Goal: Task Accomplishment & Management: Manage account settings

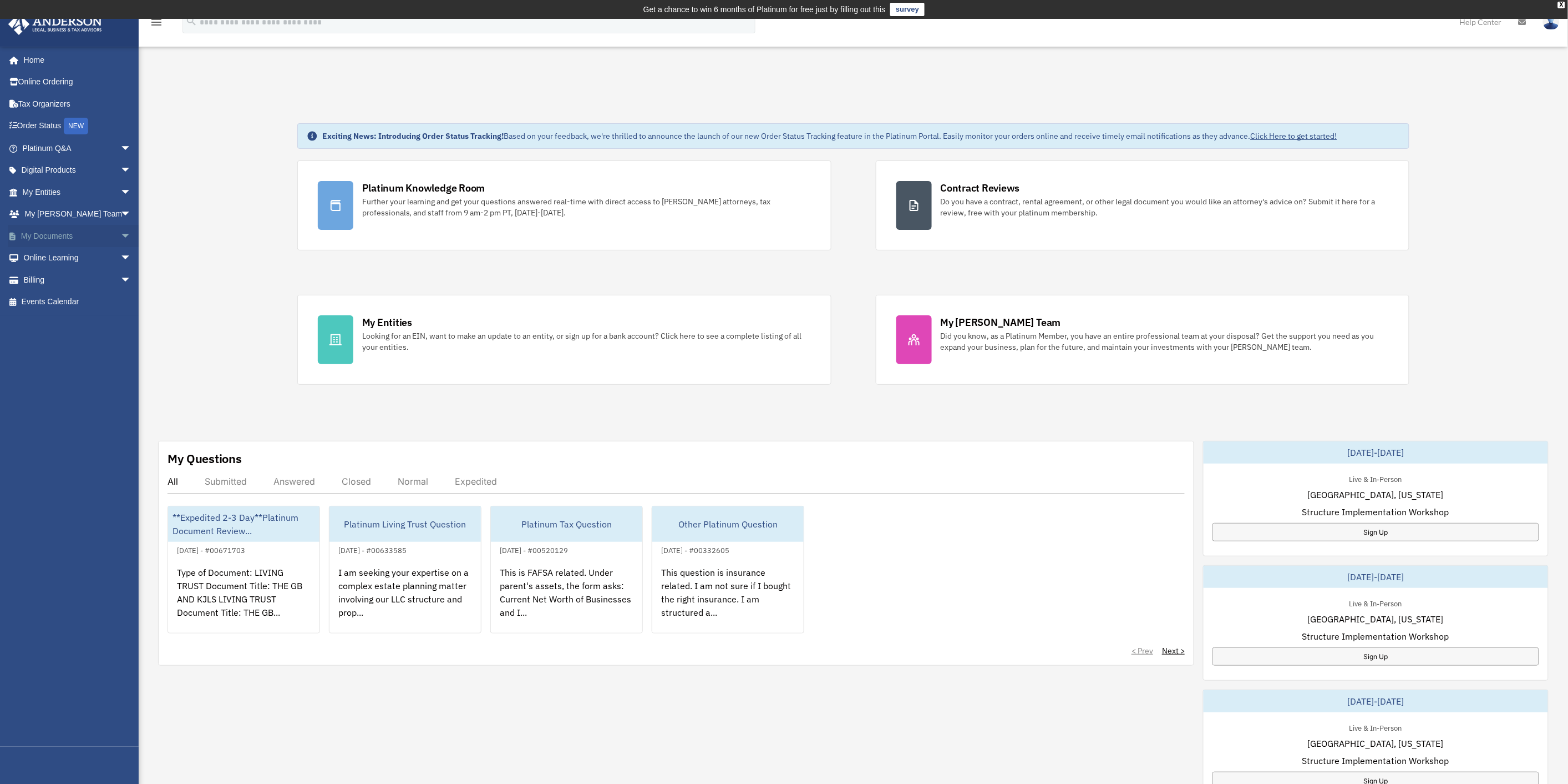
click at [121, 237] on span "arrow_drop_down" at bounding box center [132, 236] width 23 height 23
click at [51, 253] on link "Box" at bounding box center [81, 259] width 133 height 23
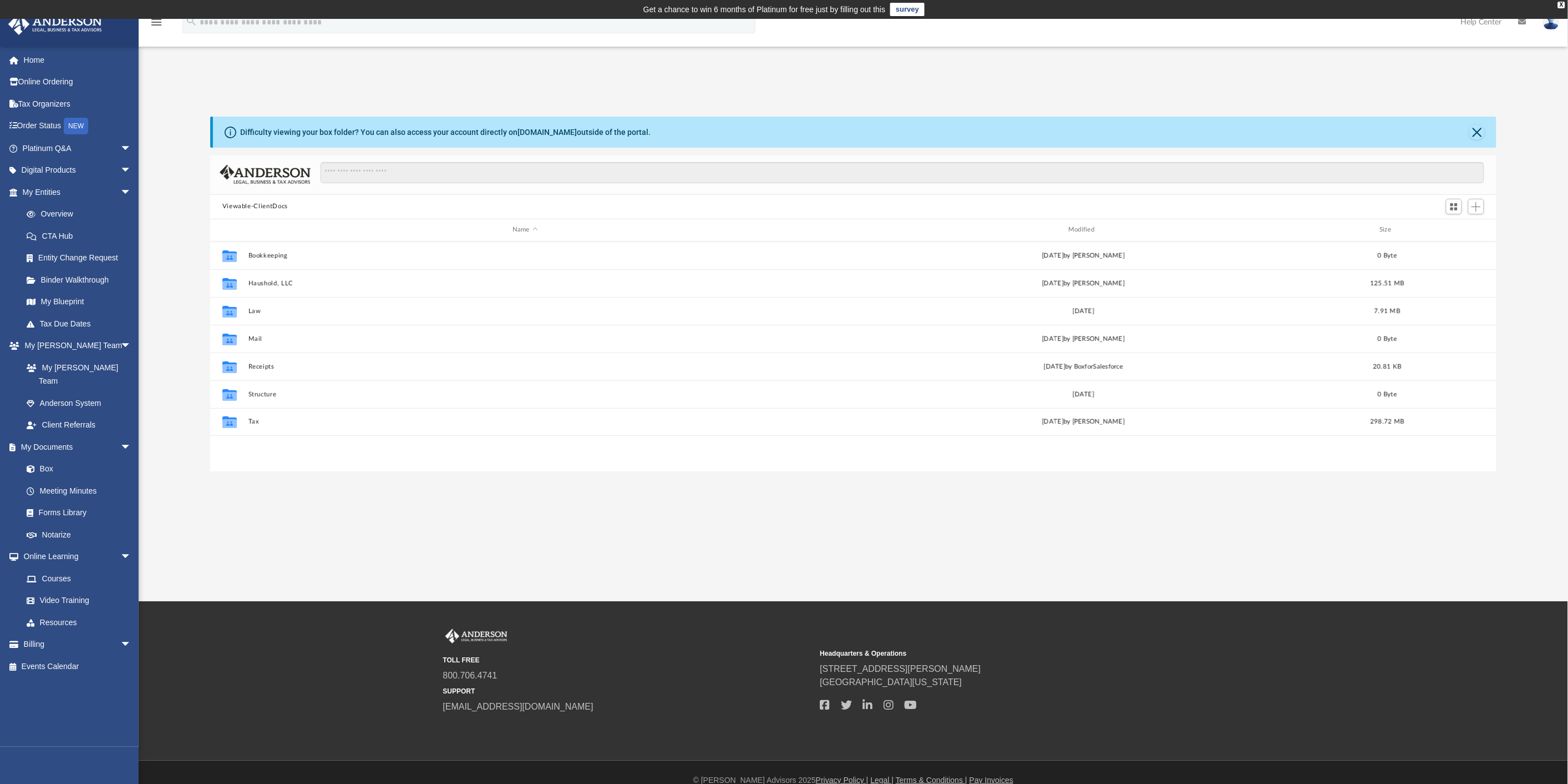
scroll to position [242, 1278]
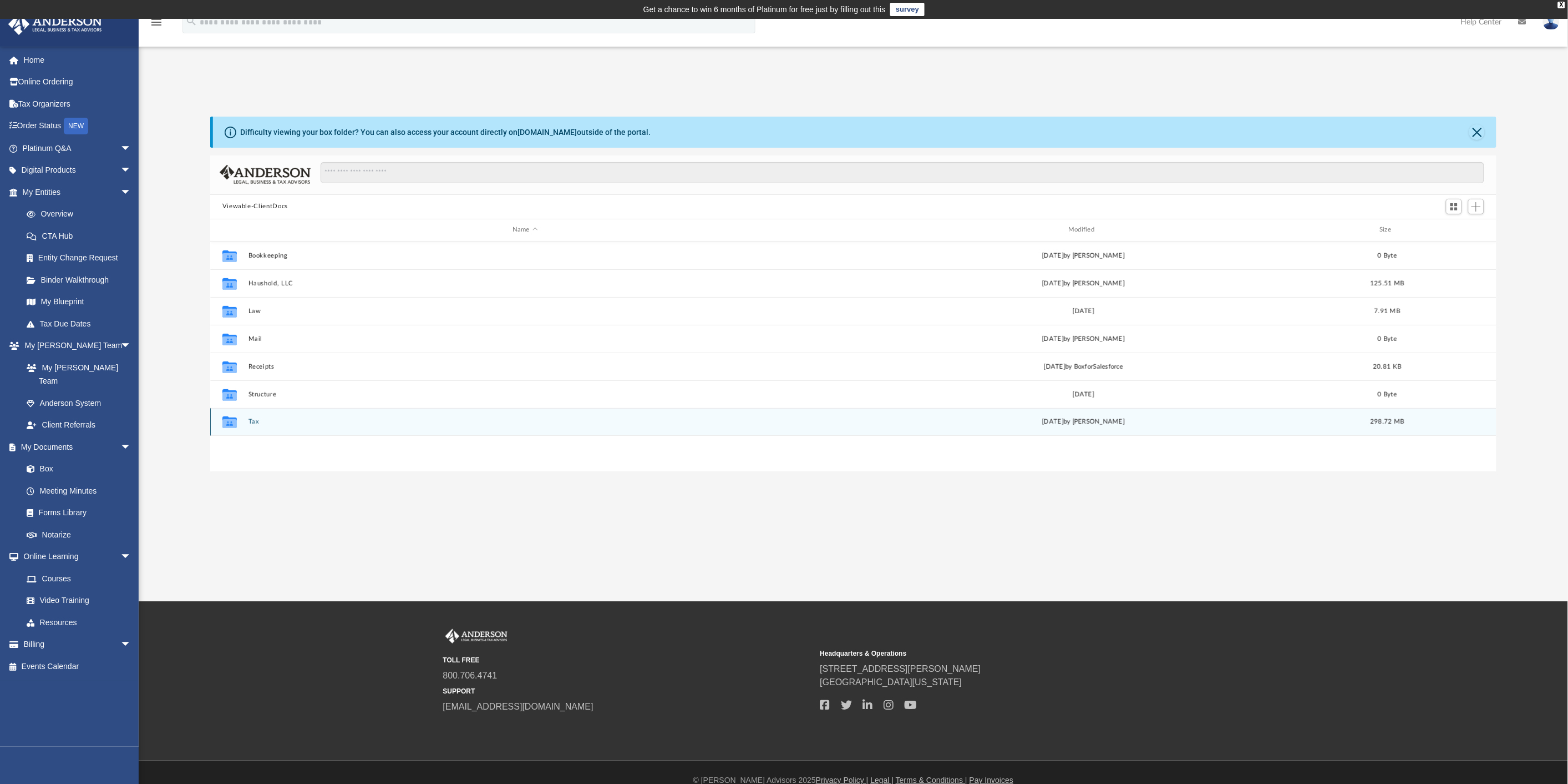
click at [249, 419] on button "Tax" at bounding box center [524, 422] width 553 height 8
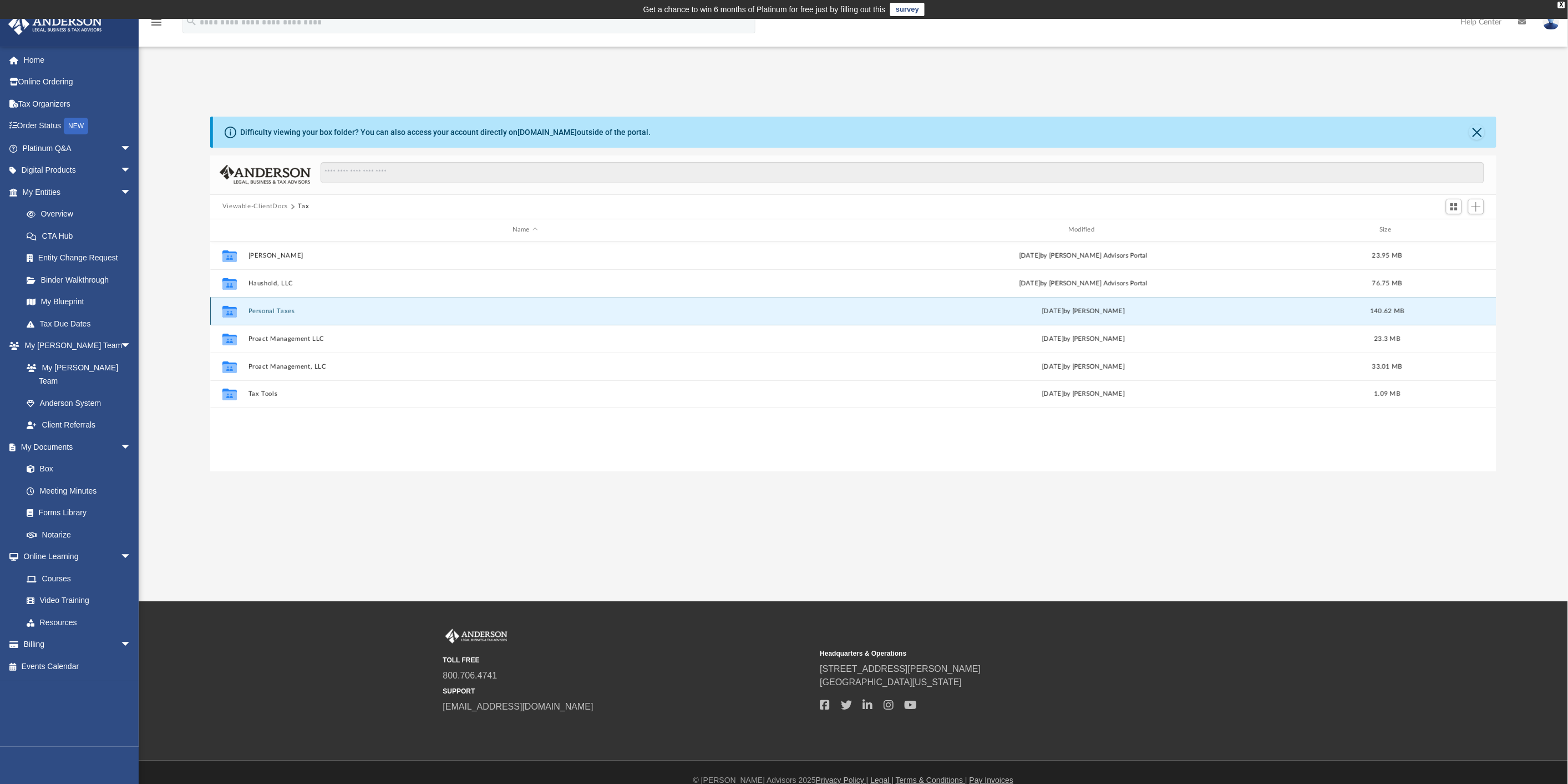
click at [279, 312] on button "Personal Taxes" at bounding box center [524, 311] width 553 height 8
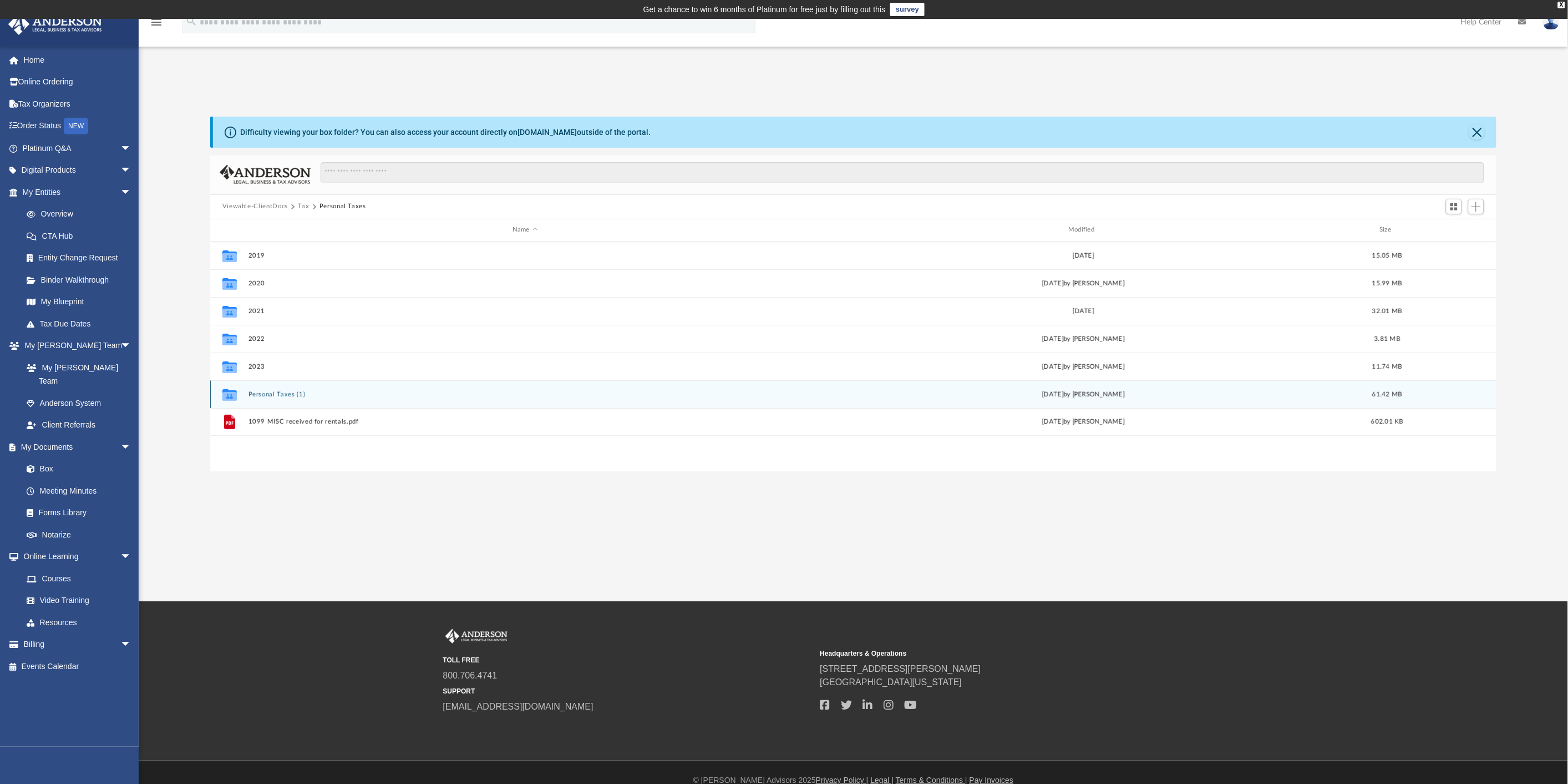
click at [291, 392] on button "Personal Taxes (1)" at bounding box center [524, 394] width 553 height 8
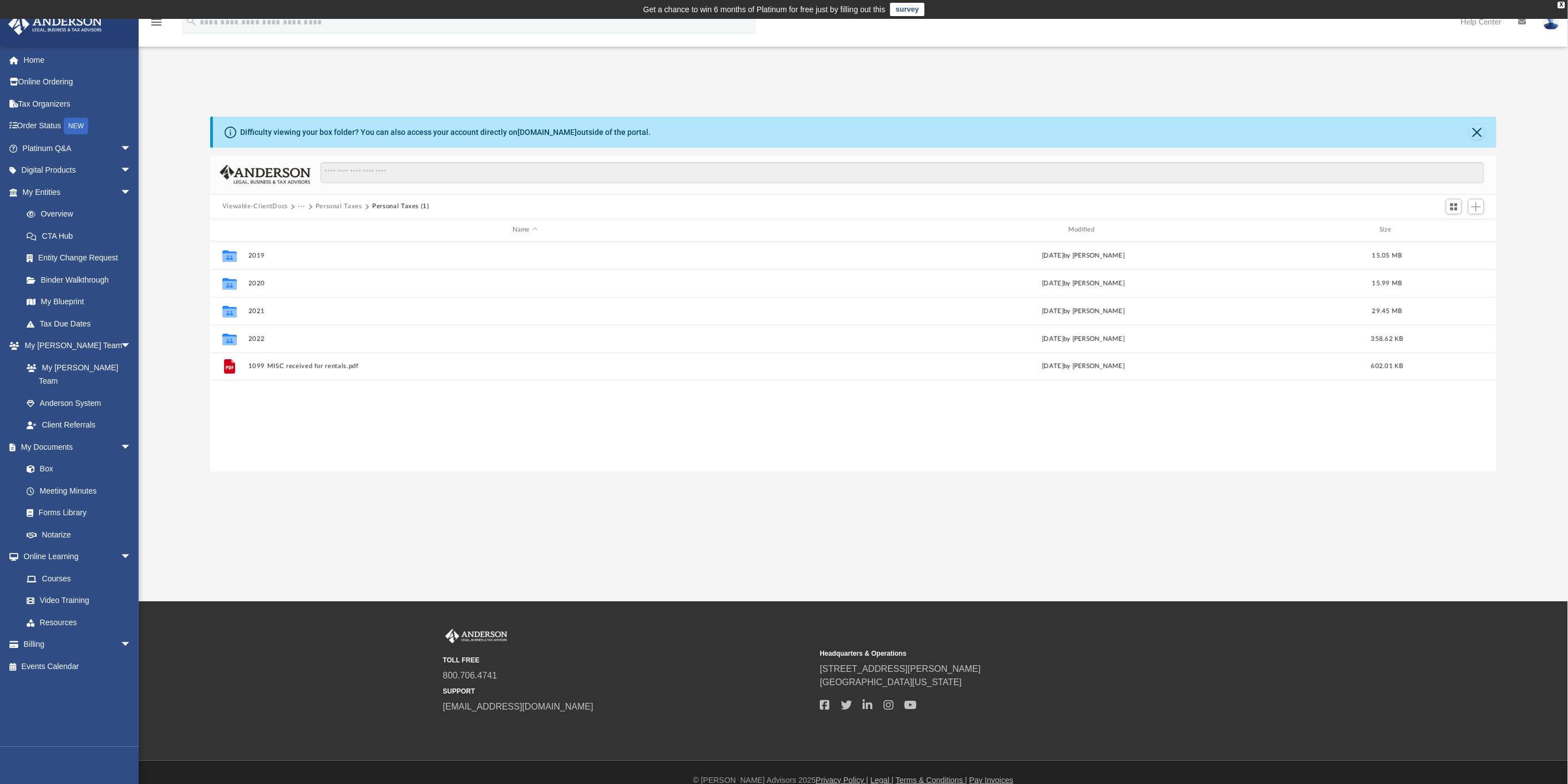
click at [340, 209] on button "Personal Taxes" at bounding box center [338, 207] width 46 height 10
click at [300, 209] on button "Tax" at bounding box center [304, 207] width 11 height 10
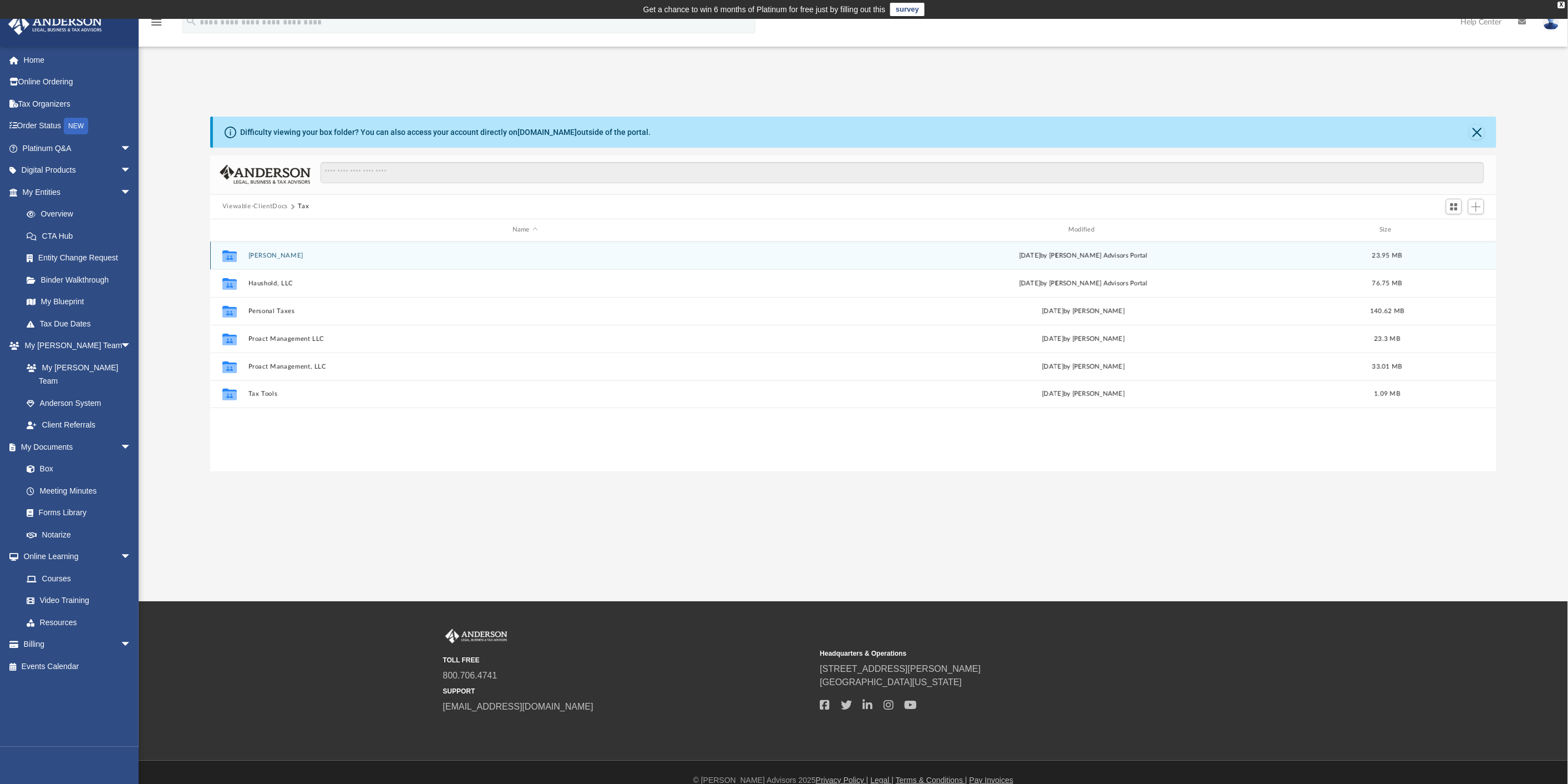
click at [279, 257] on button "[PERSON_NAME]" at bounding box center [524, 256] width 553 height 8
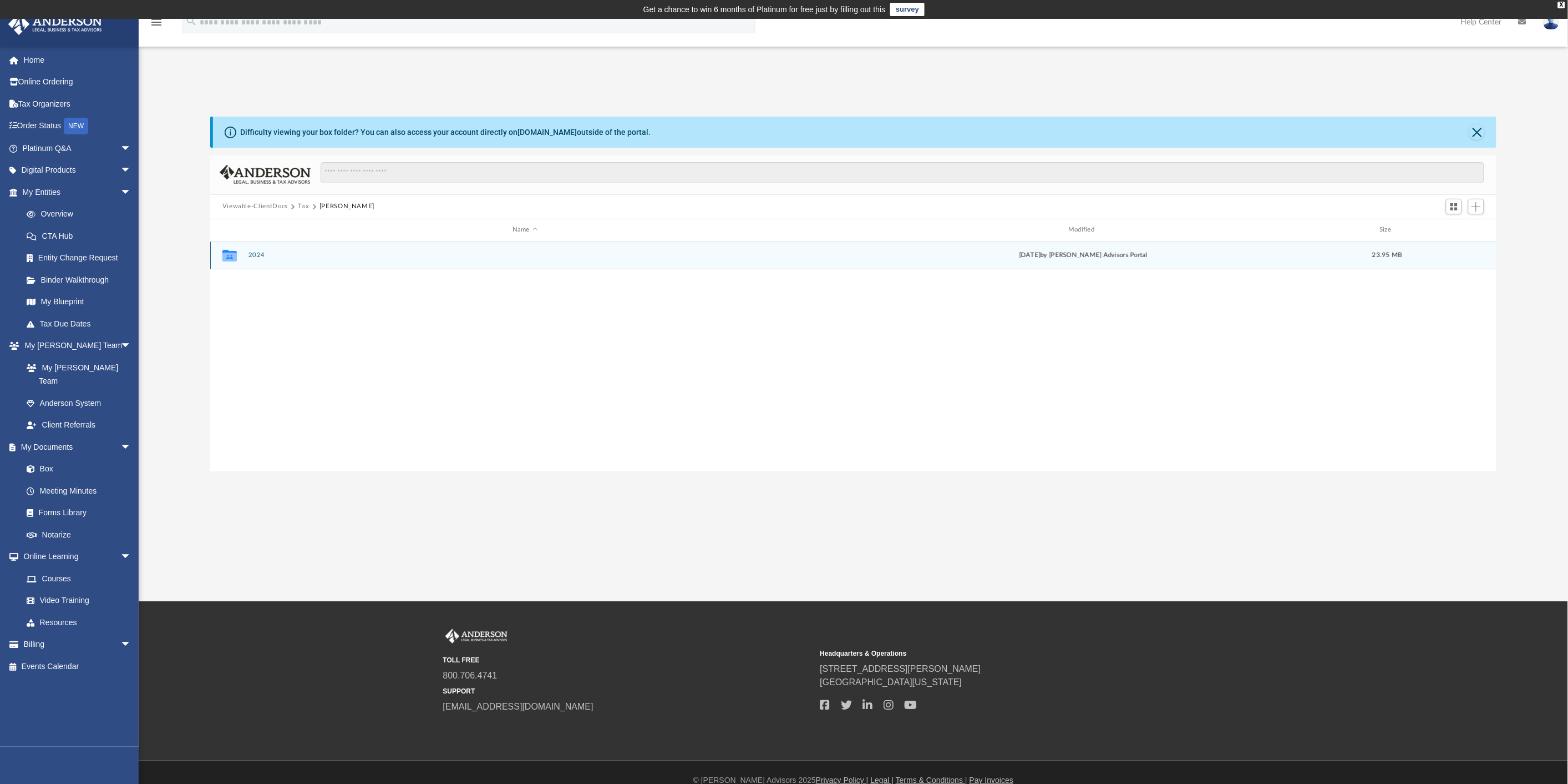
click at [258, 254] on button "2024" at bounding box center [524, 256] width 553 height 8
click at [265, 254] on button "Digital Tax Organizer" at bounding box center [524, 256] width 553 height 8
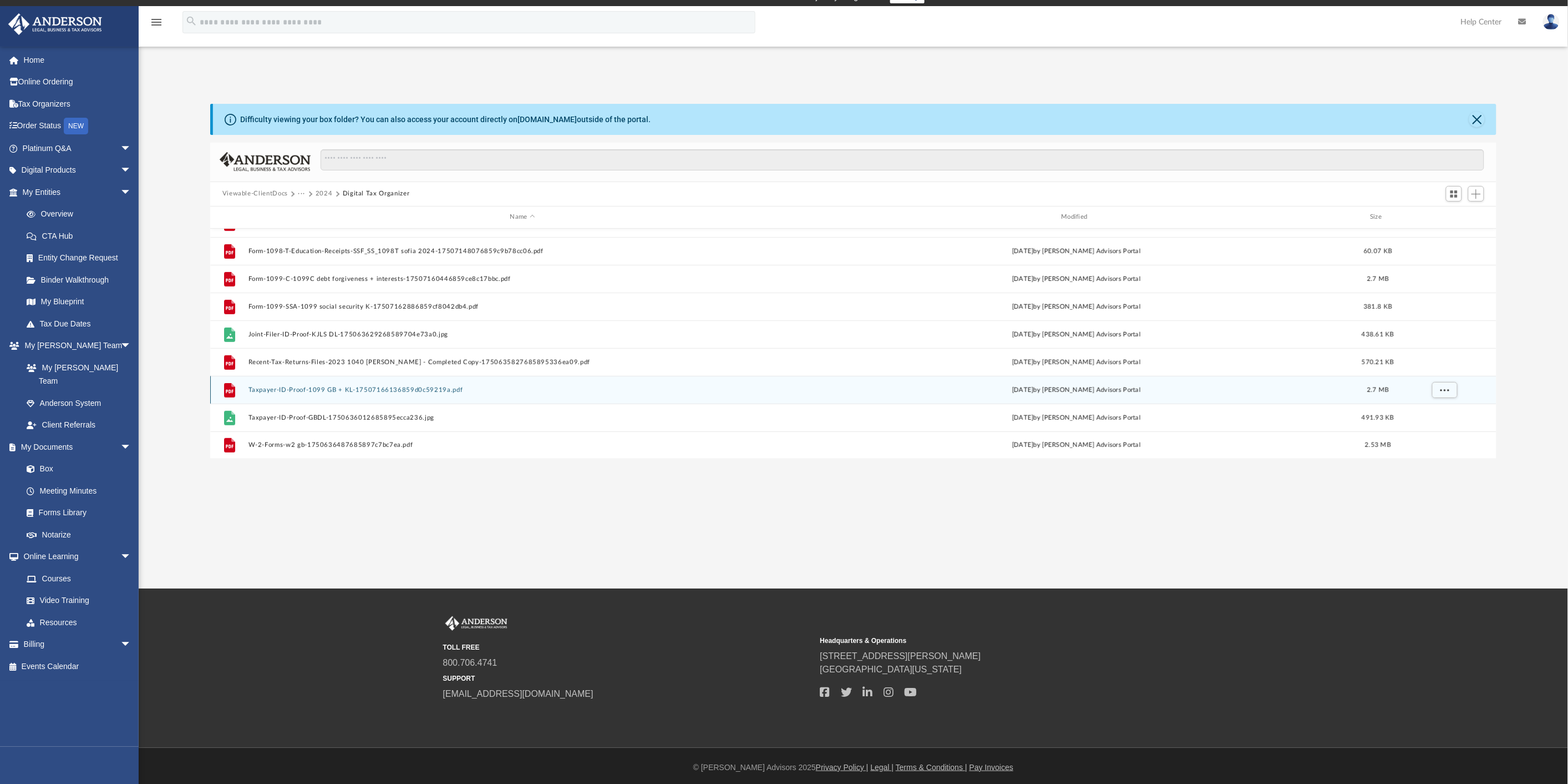
scroll to position [15, 0]
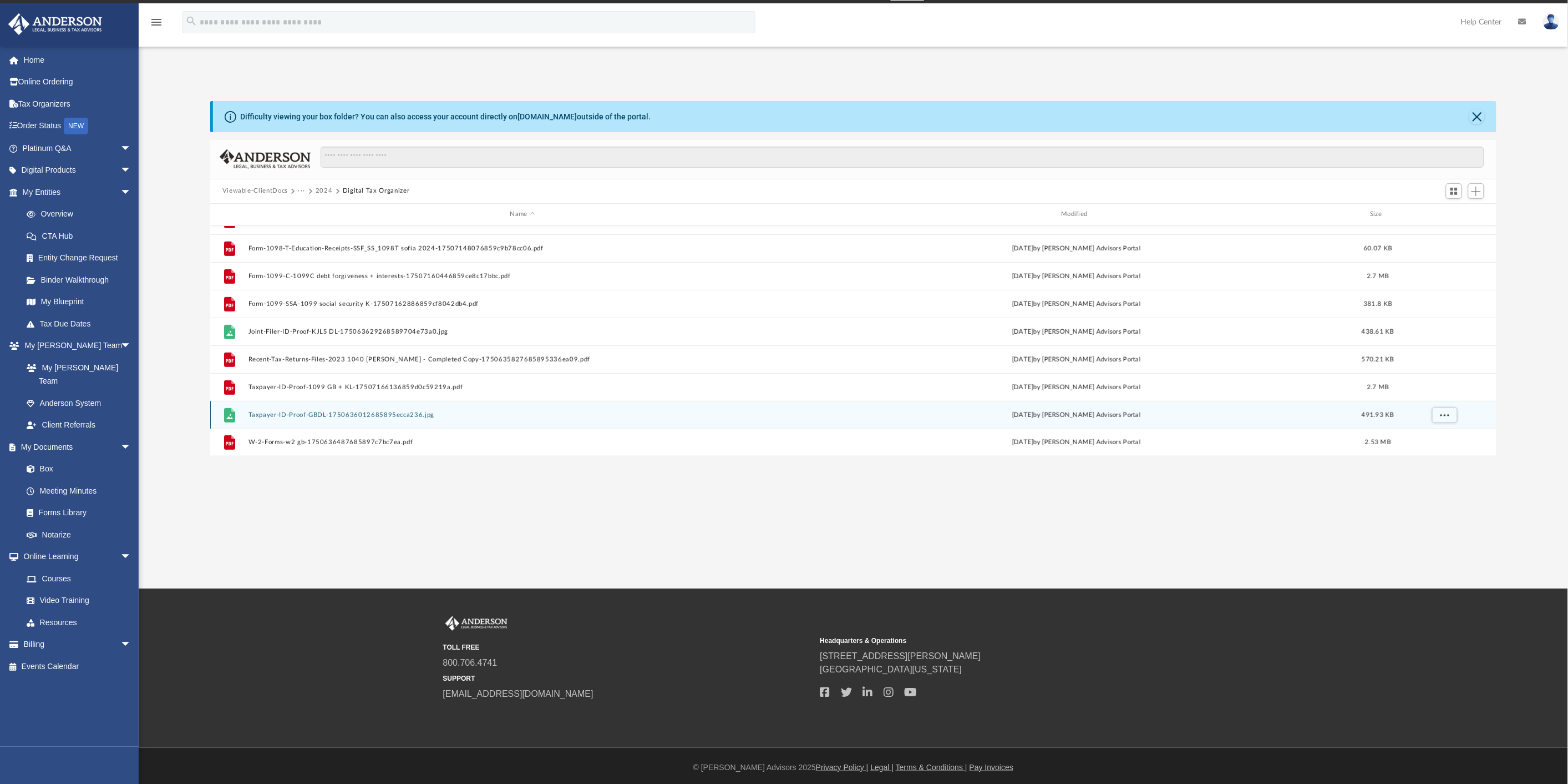
click at [355, 415] on button "Taxpayer-ID-Proof-GBDL-1750636012685895ecca236.jpg" at bounding box center [522, 415] width 550 height 8
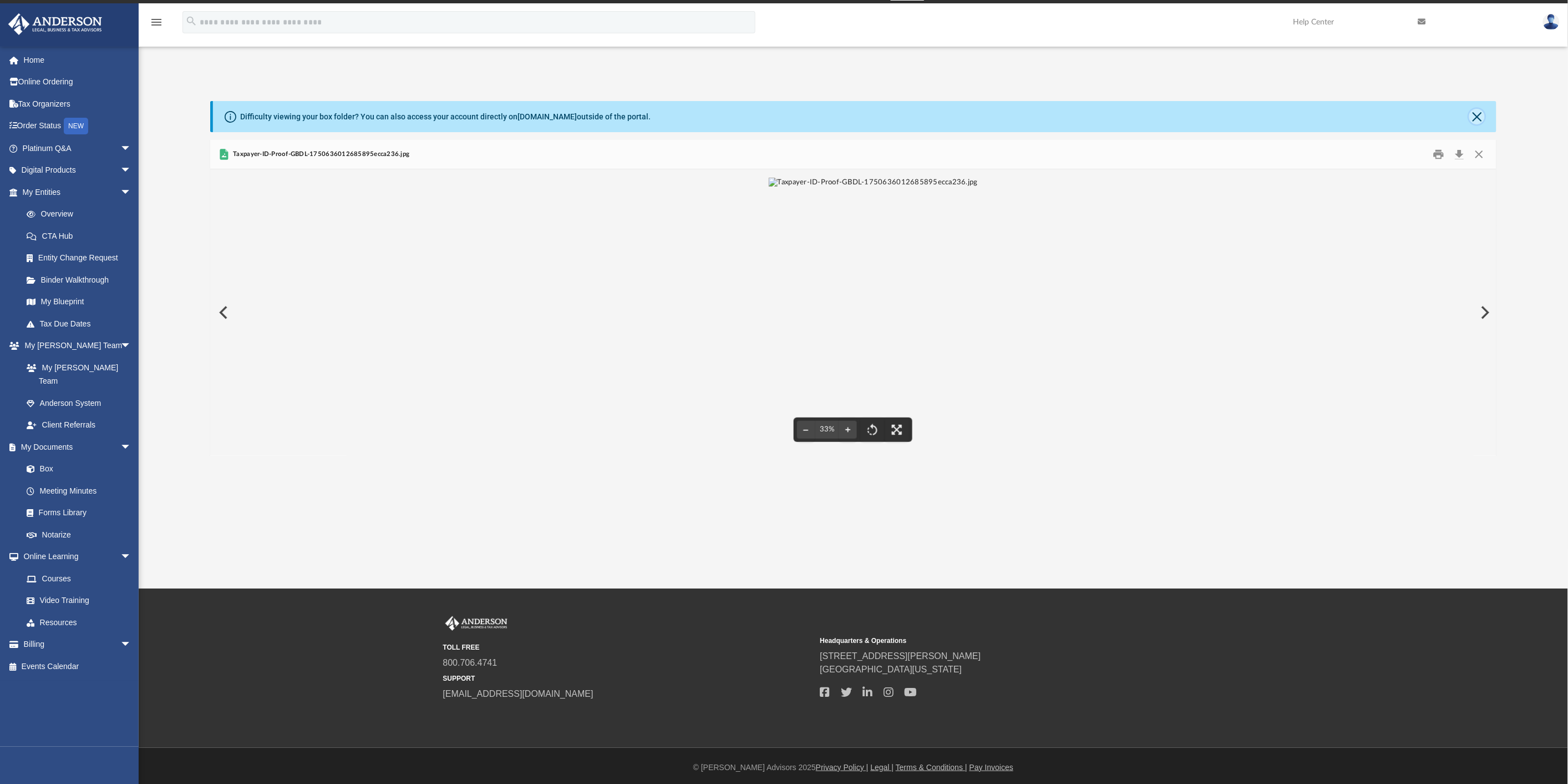
click at [1478, 114] on button "Close" at bounding box center [1477, 116] width 15 height 15
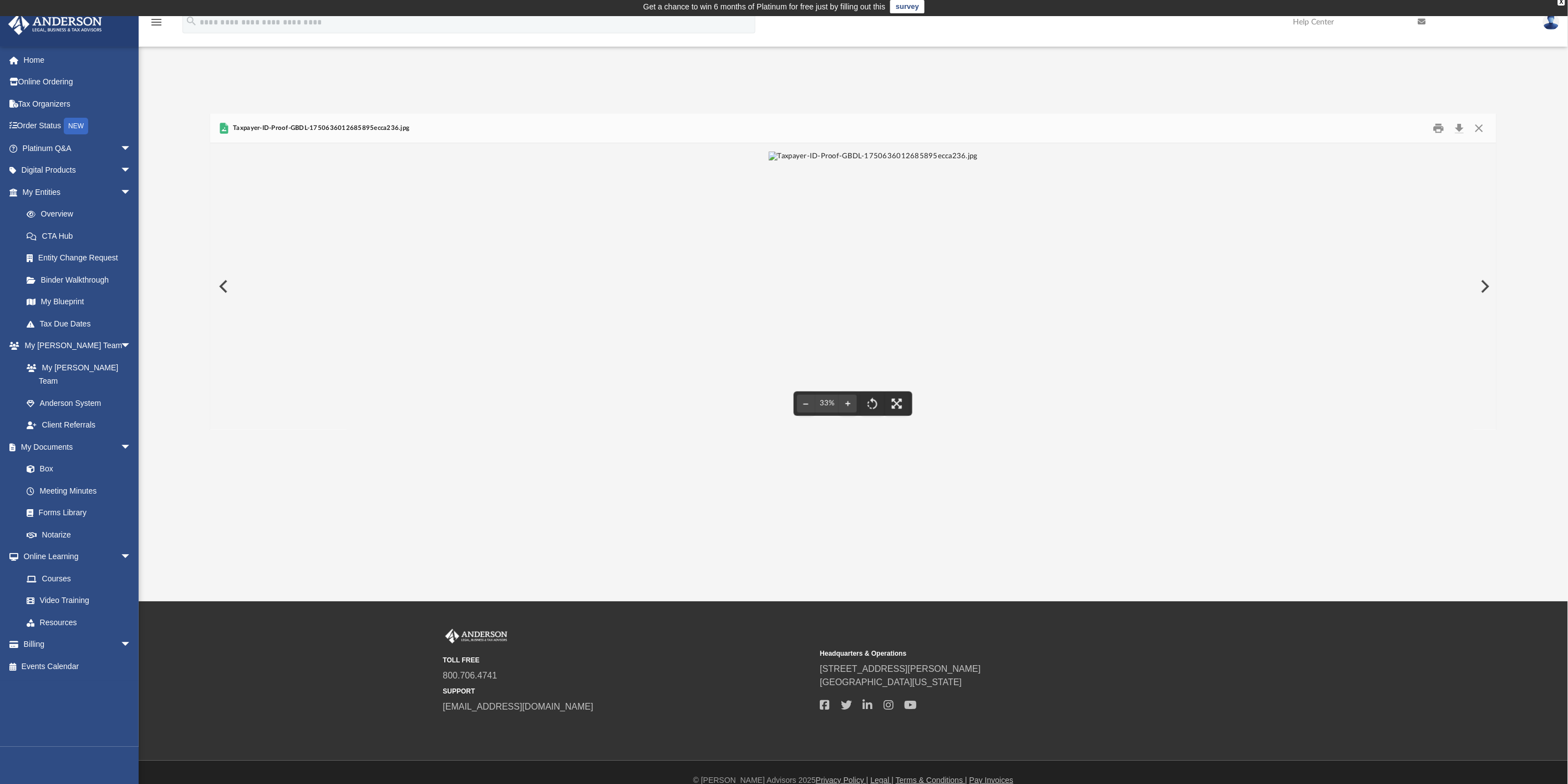
scroll to position [0, 0]
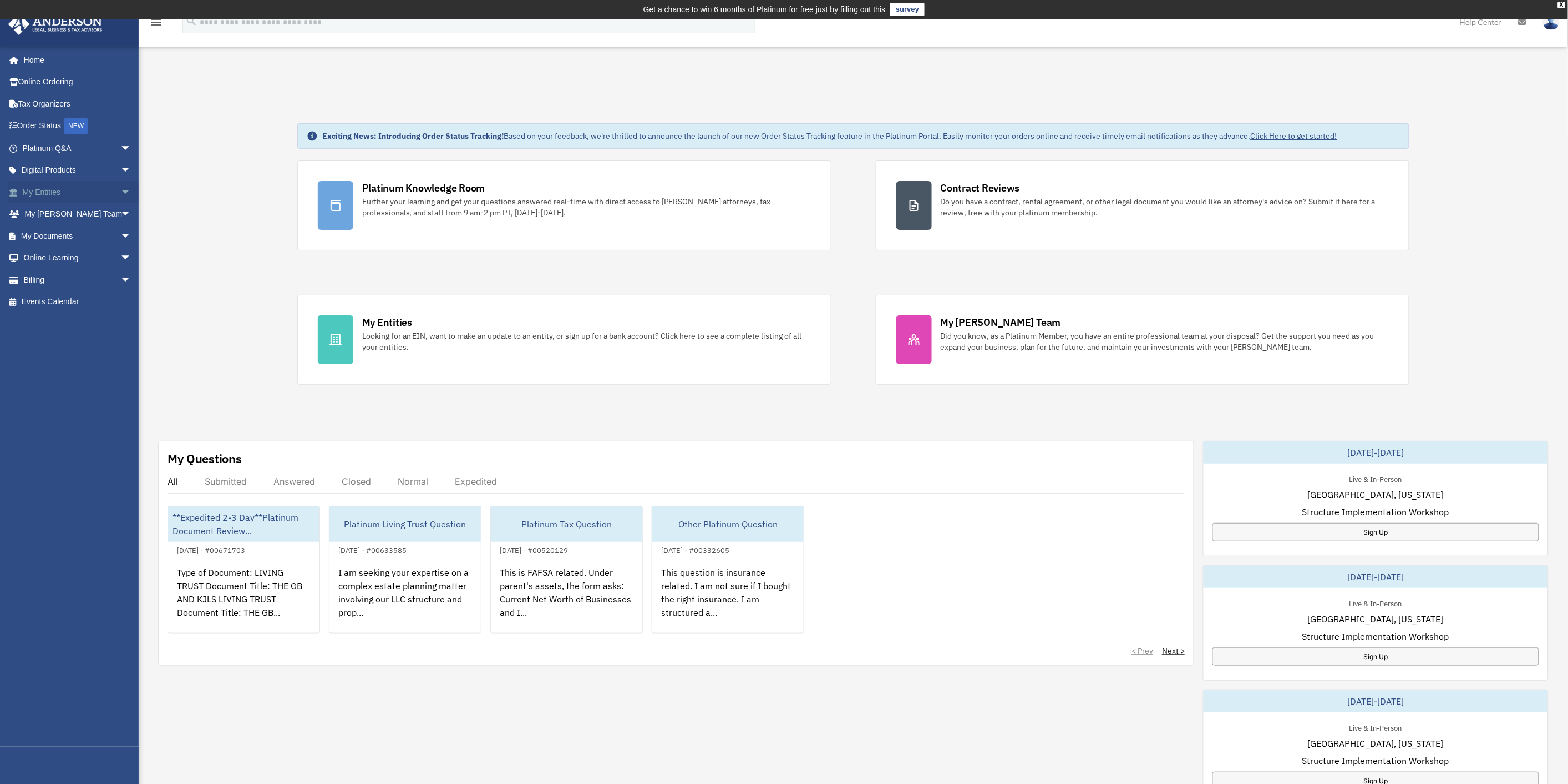
click at [121, 192] on span "arrow_drop_down" at bounding box center [132, 192] width 23 height 23
click at [63, 370] on link "My Documents arrow_drop_down" at bounding box center [77, 368] width 140 height 23
click at [121, 363] on span "arrow_drop_down" at bounding box center [132, 368] width 23 height 23
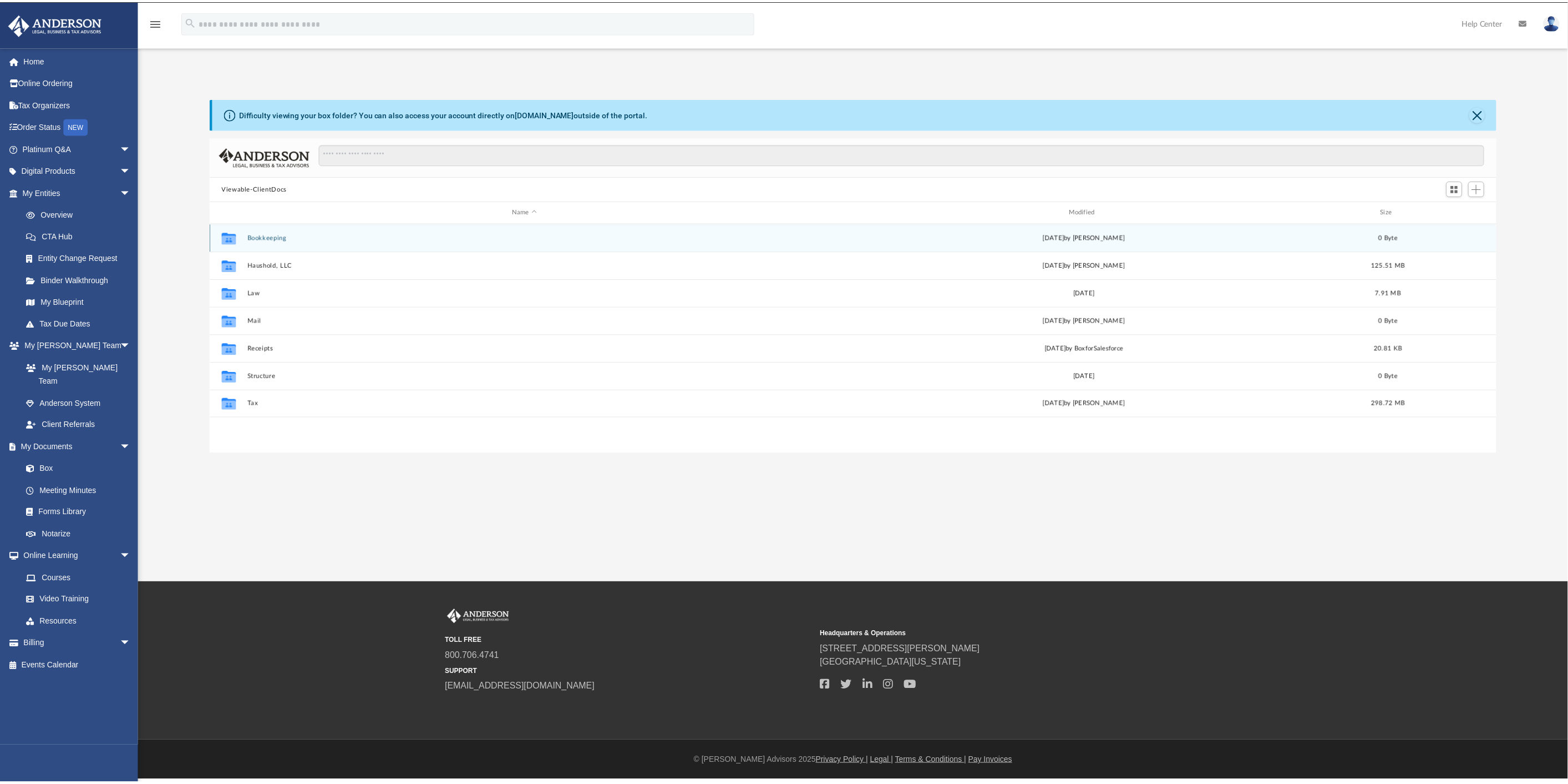
scroll to position [242, 1278]
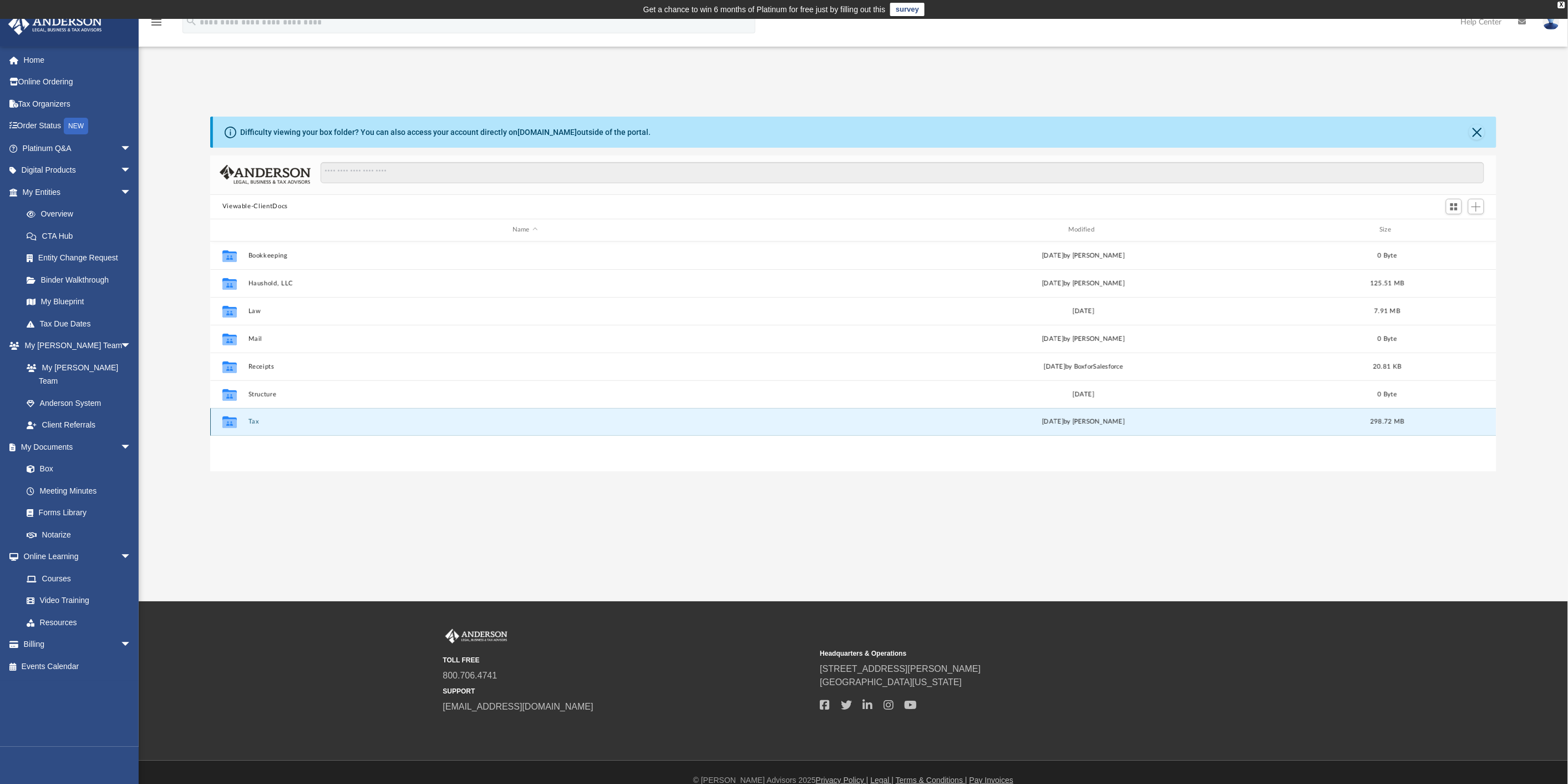
click at [253, 422] on button "Tax" at bounding box center [524, 422] width 553 height 8
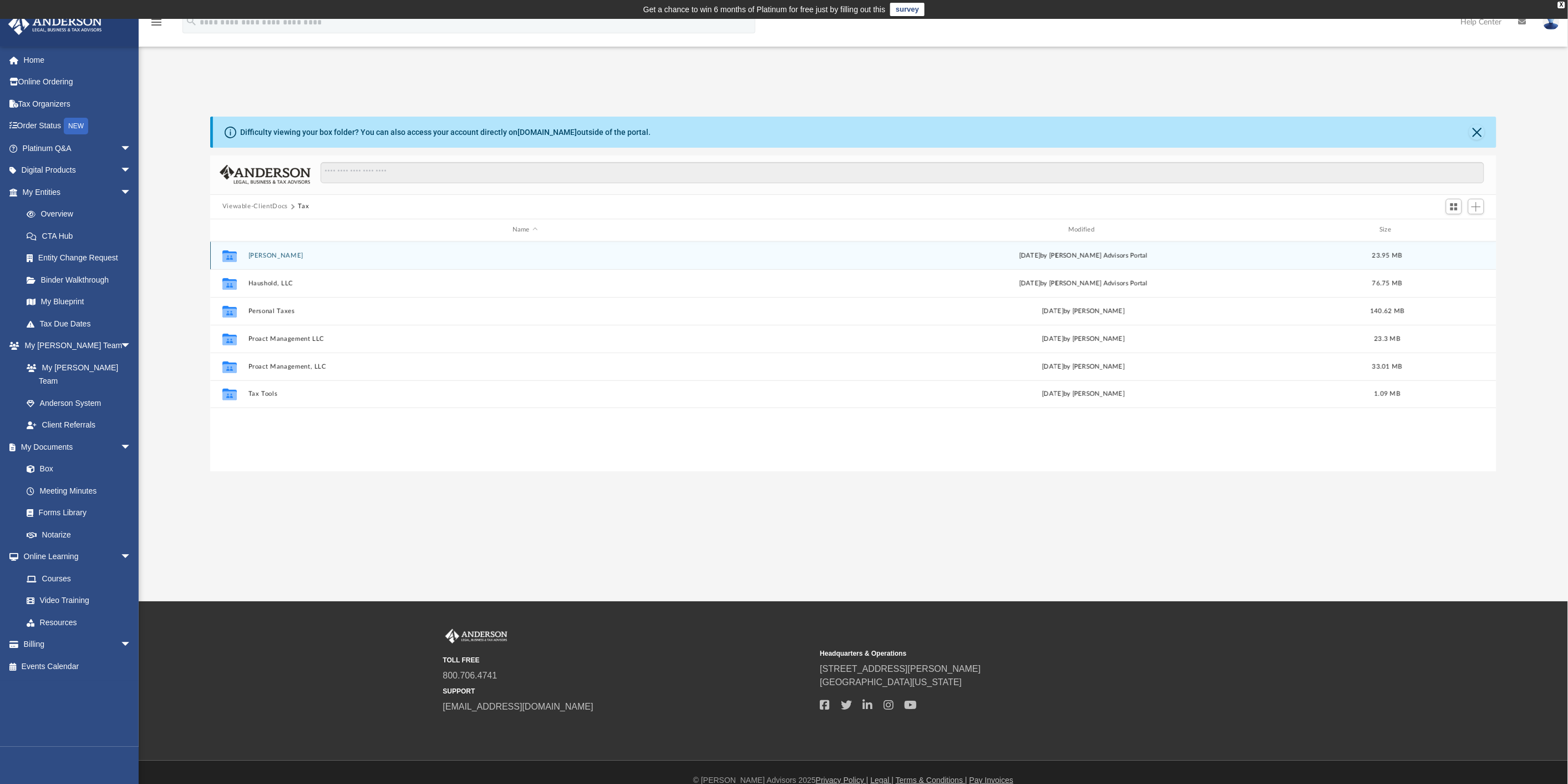
click at [275, 253] on button "[PERSON_NAME]" at bounding box center [524, 256] width 553 height 8
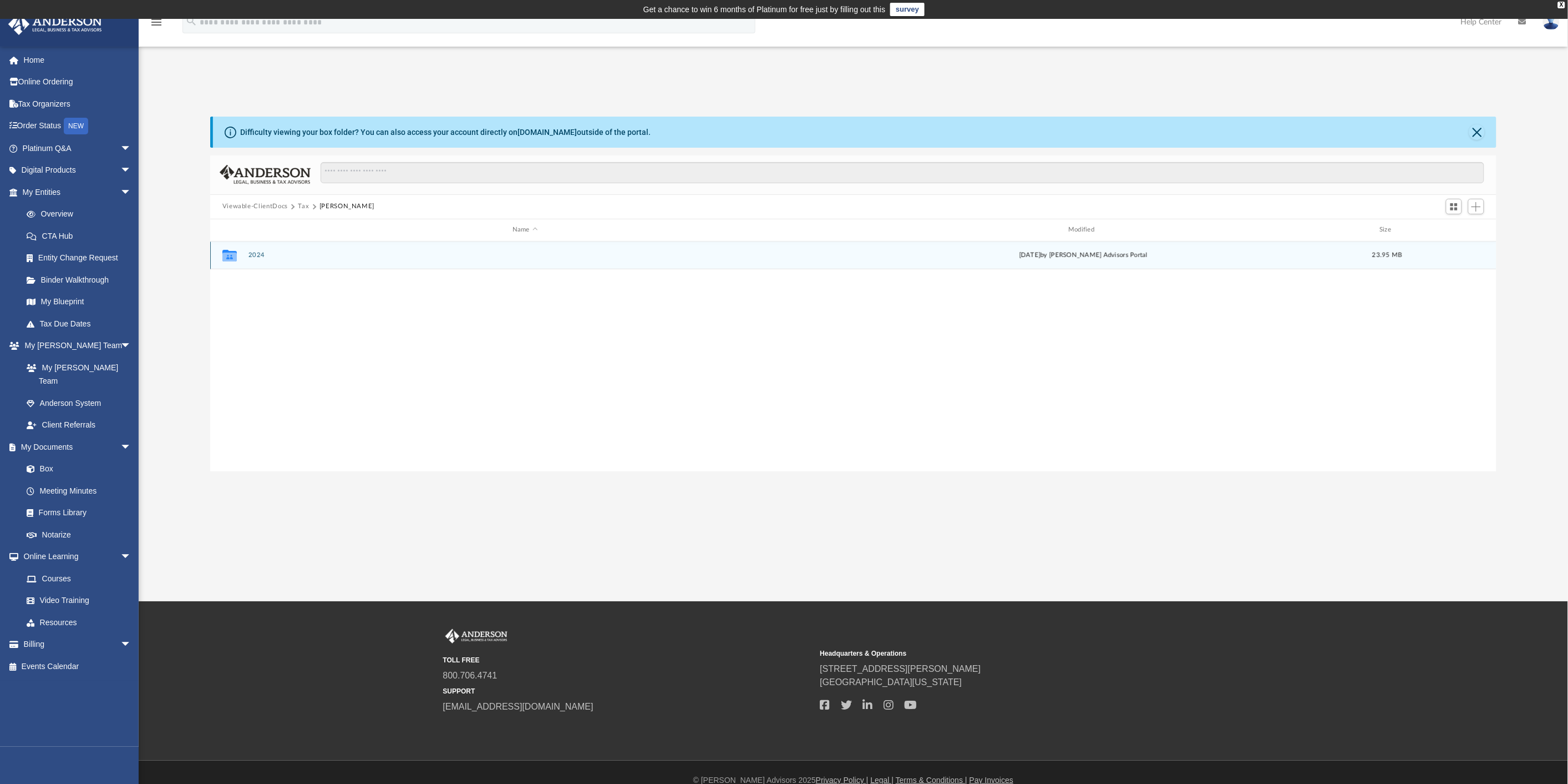
click at [253, 253] on button "2024" at bounding box center [524, 256] width 553 height 8
click at [289, 246] on div "Collaborated Folder Digital Tax Organizer Mon Jun 23 2025 by Anderson Advisors …" at bounding box center [853, 255] width 1287 height 27
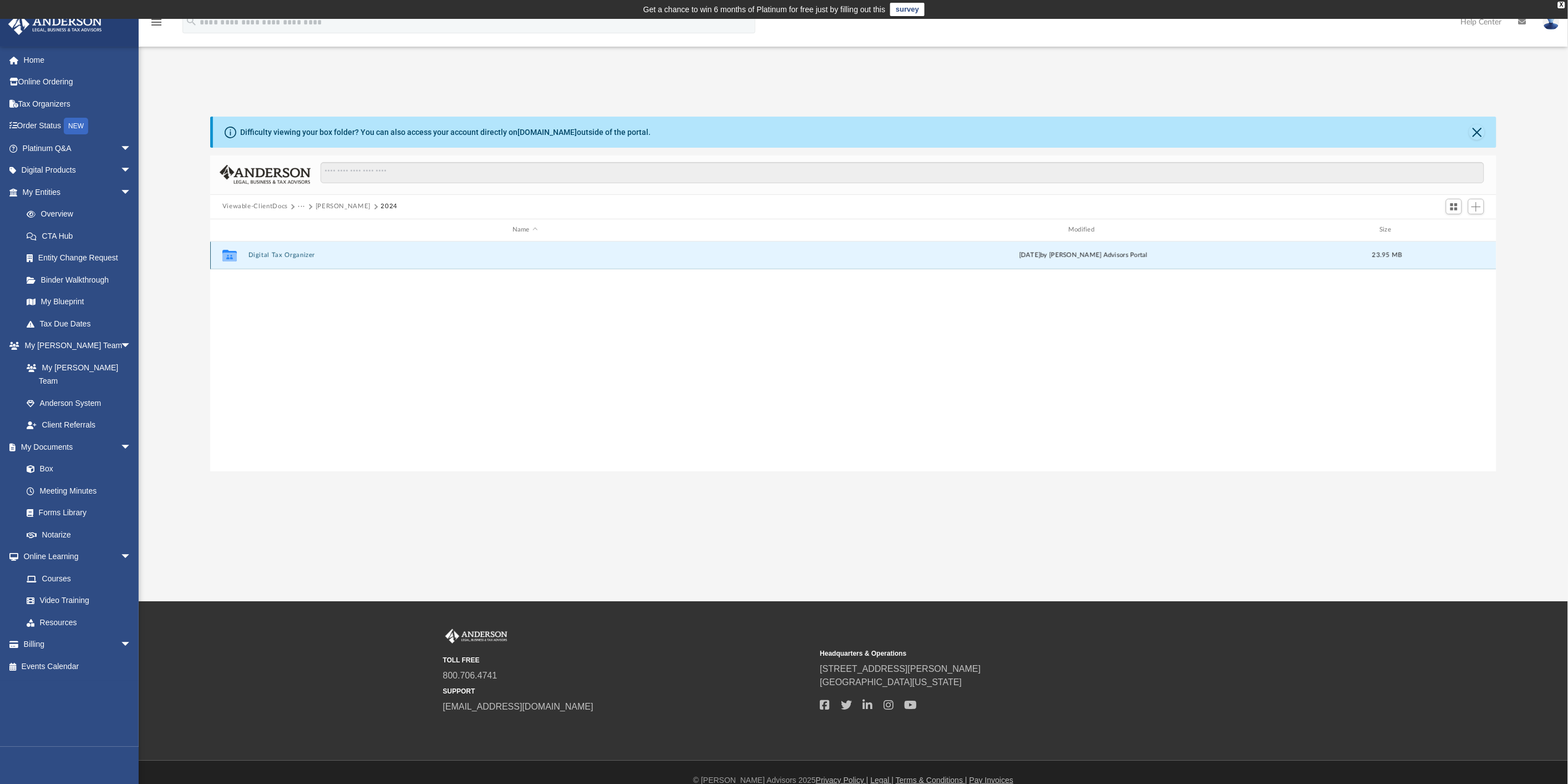
click at [289, 253] on button "Digital Tax Organizer" at bounding box center [524, 256] width 553 height 8
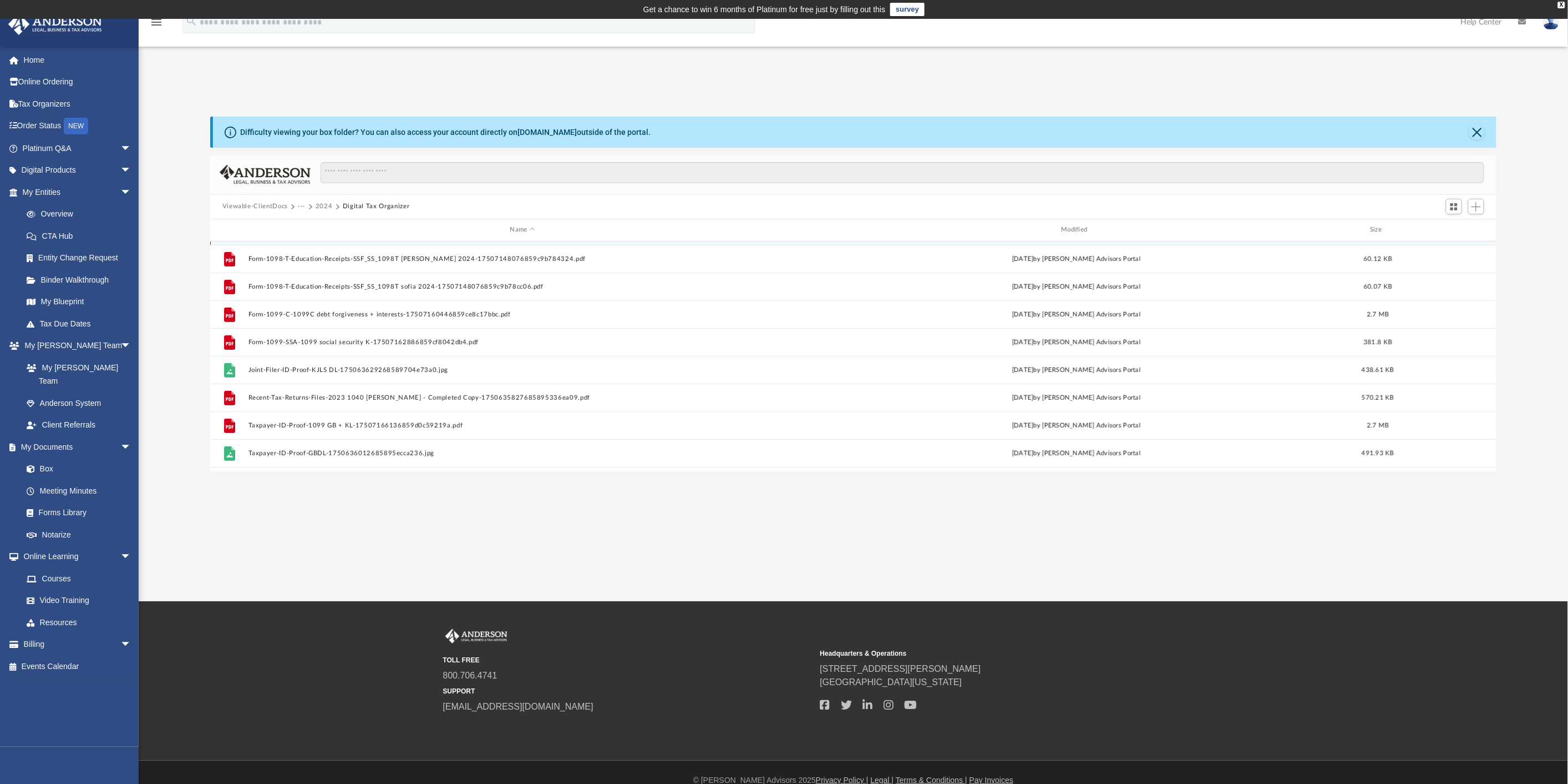
scroll to position [269, 0]
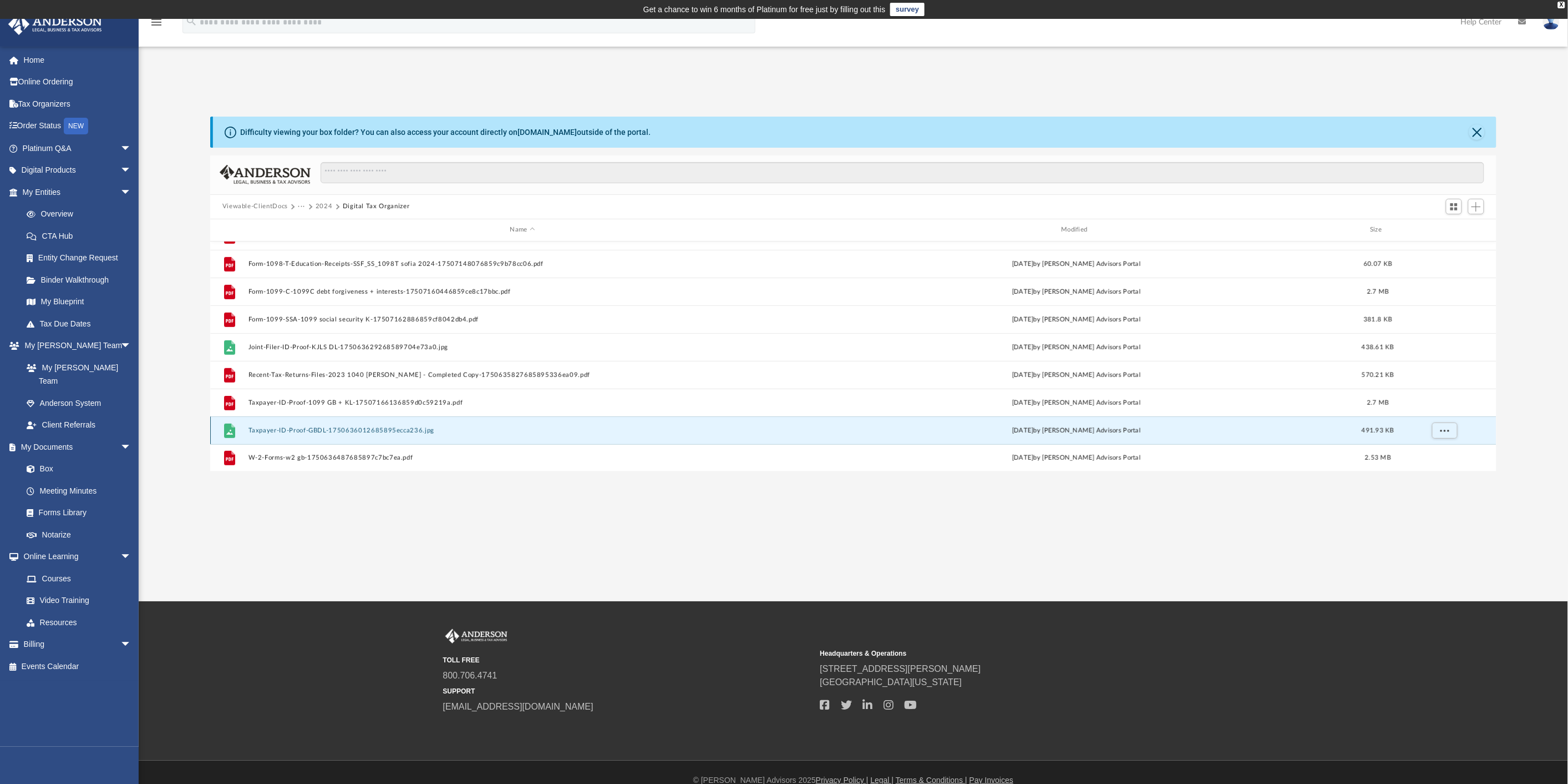
click at [332, 429] on button "Taxpayer-ID-Proof-GBDL-1750636012685895ecca236.jpg" at bounding box center [522, 430] width 550 height 8
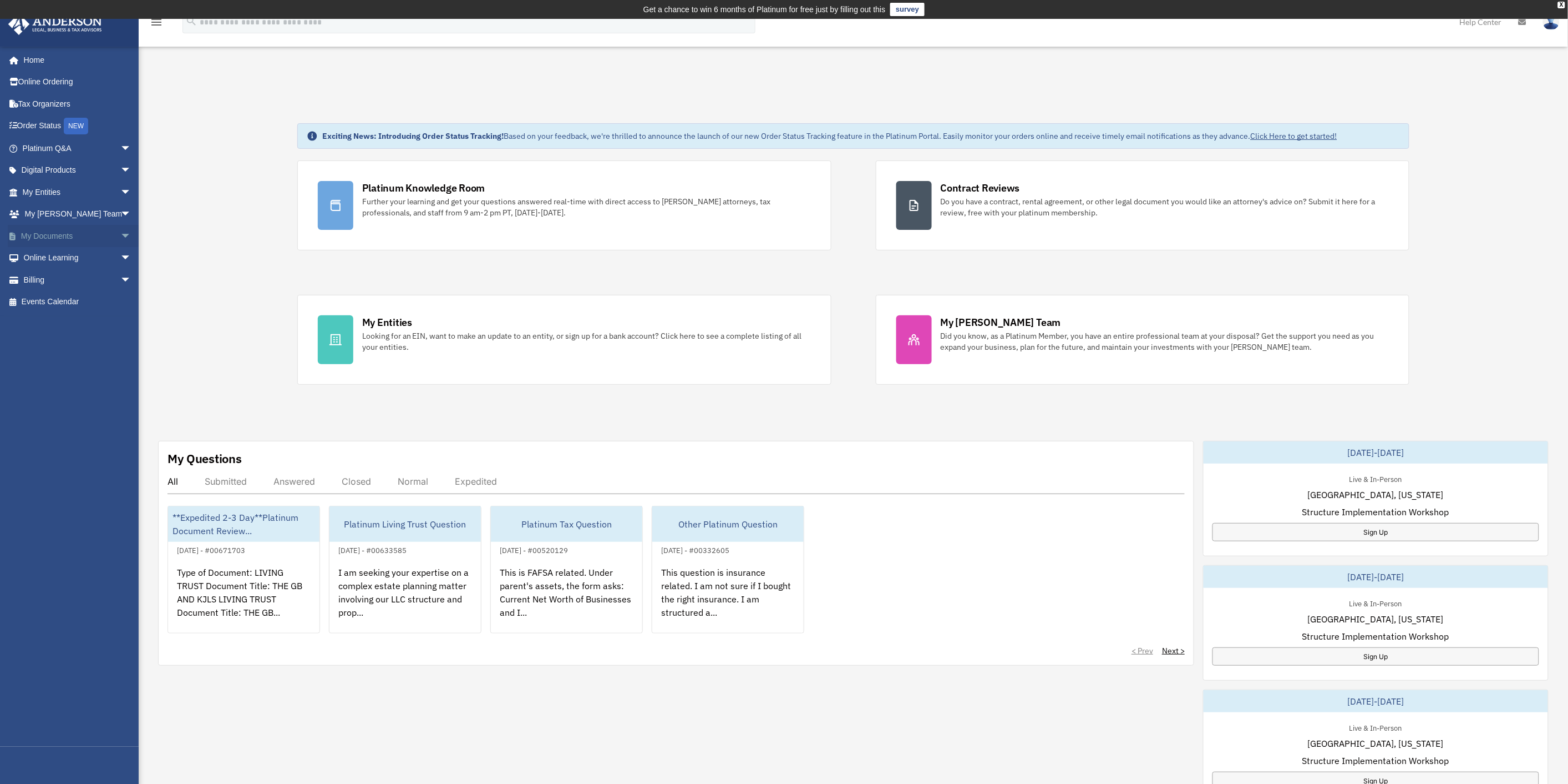
click at [96, 234] on link "My Documents arrow_drop_down" at bounding box center [77, 236] width 140 height 23
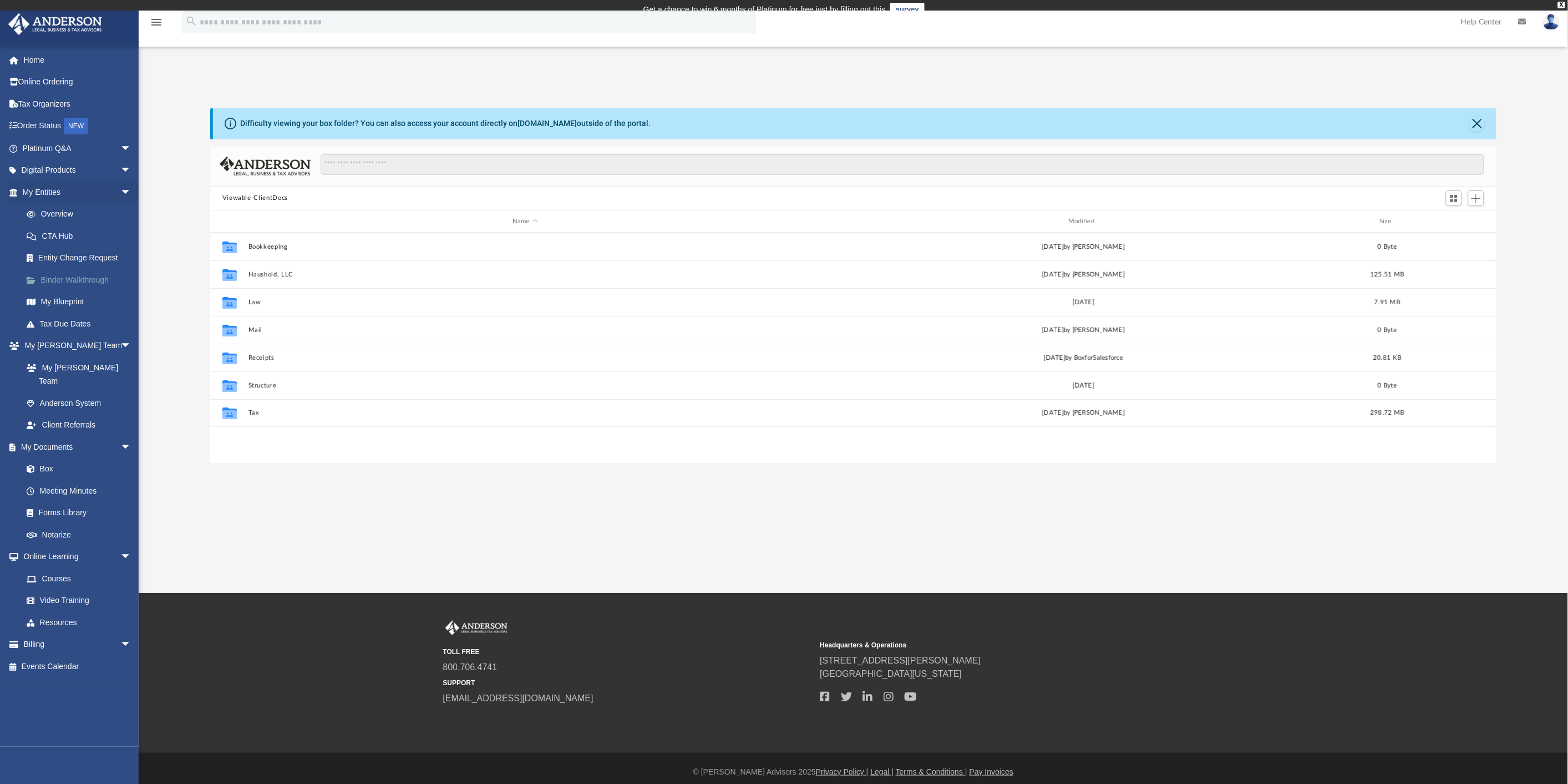
scroll to position [9, 9]
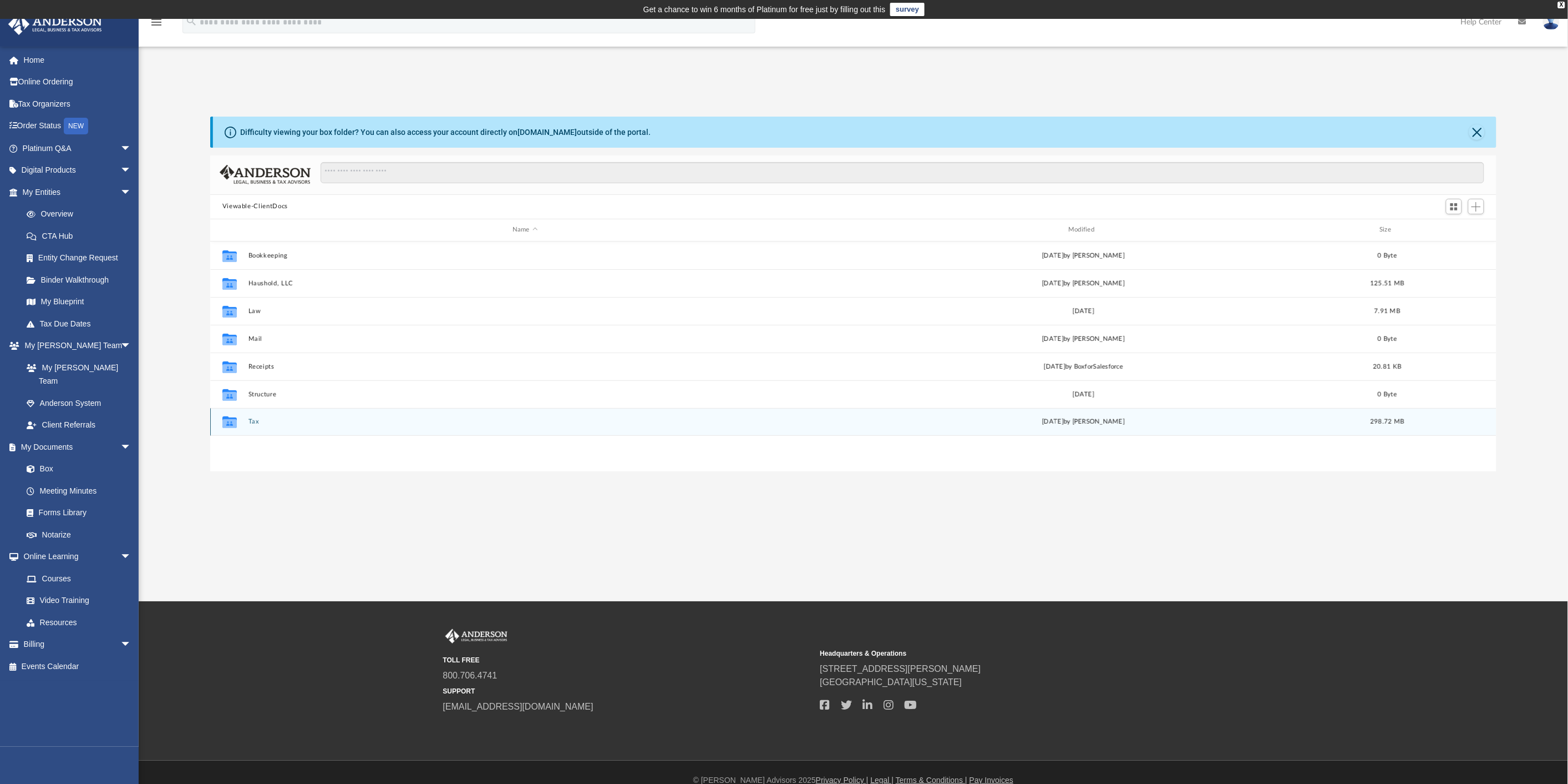
click at [242, 421] on div "Collaborated Folder" at bounding box center [229, 422] width 27 height 18
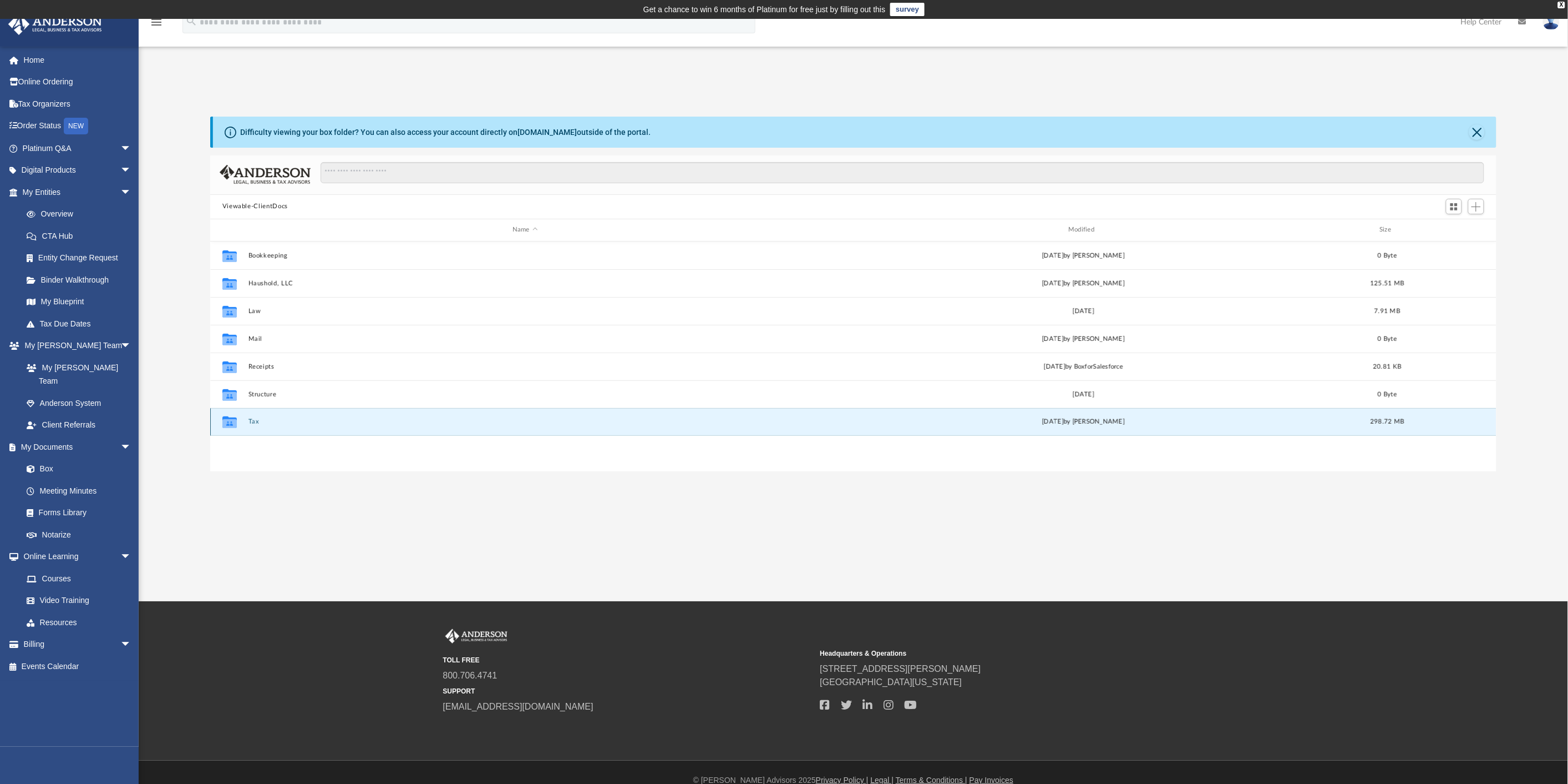
click at [252, 422] on button "Tax" at bounding box center [524, 422] width 553 height 8
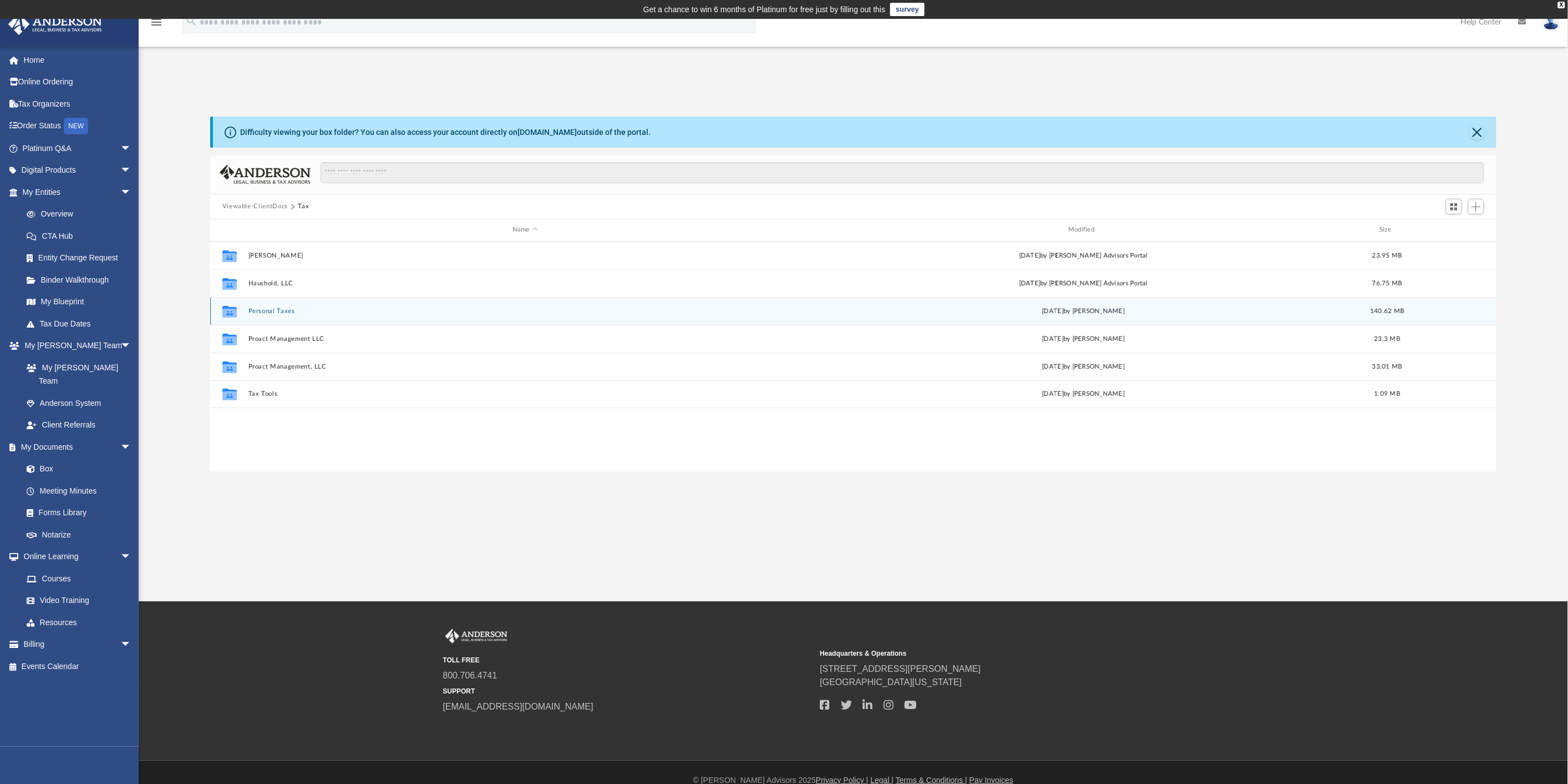
click at [280, 311] on button "Personal Taxes" at bounding box center [524, 311] width 553 height 8
click at [303, 206] on button "Tax" at bounding box center [304, 207] width 11 height 10
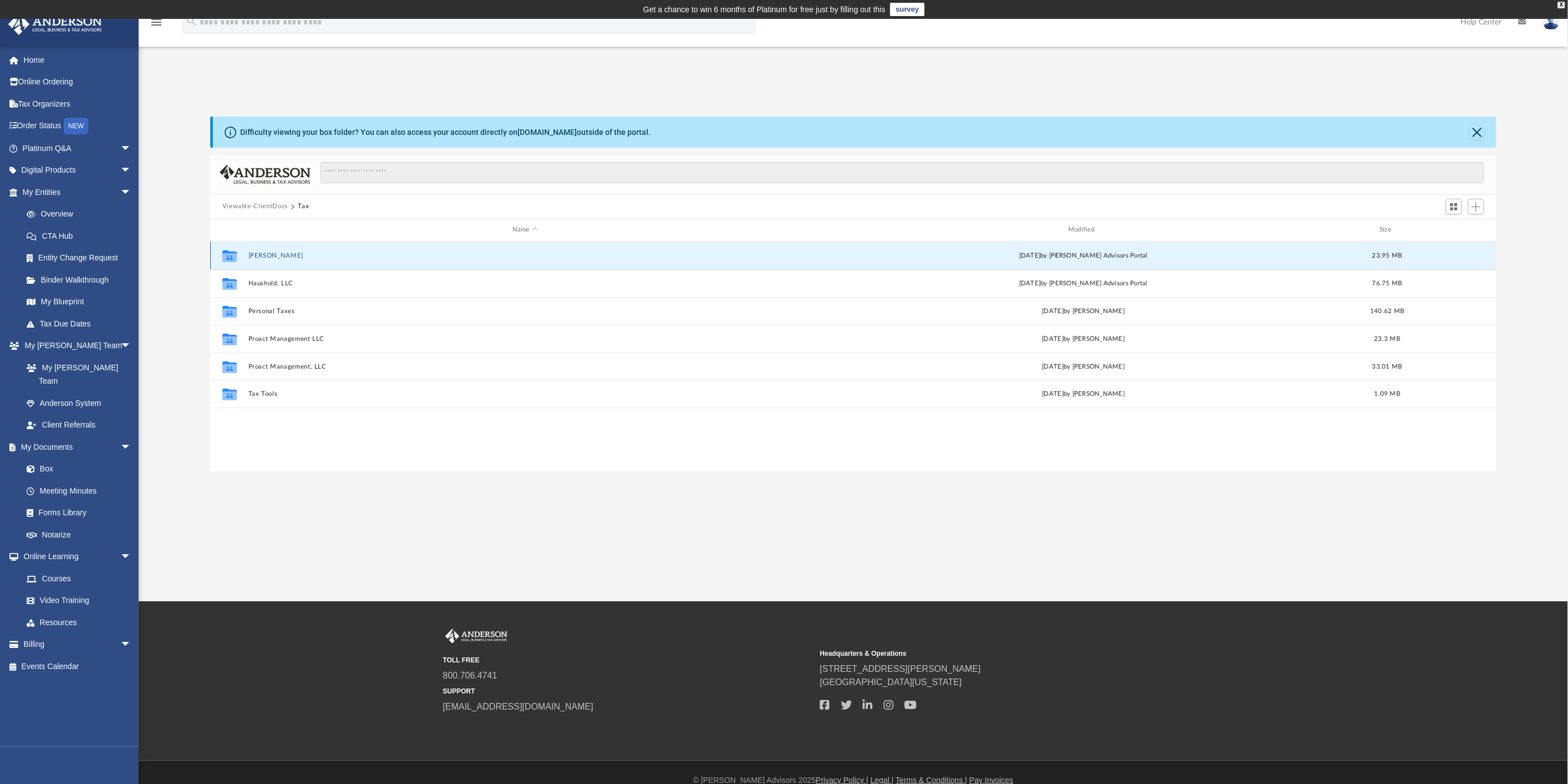
click at [263, 254] on button "Bonini, Guillermo" at bounding box center [524, 256] width 553 height 8
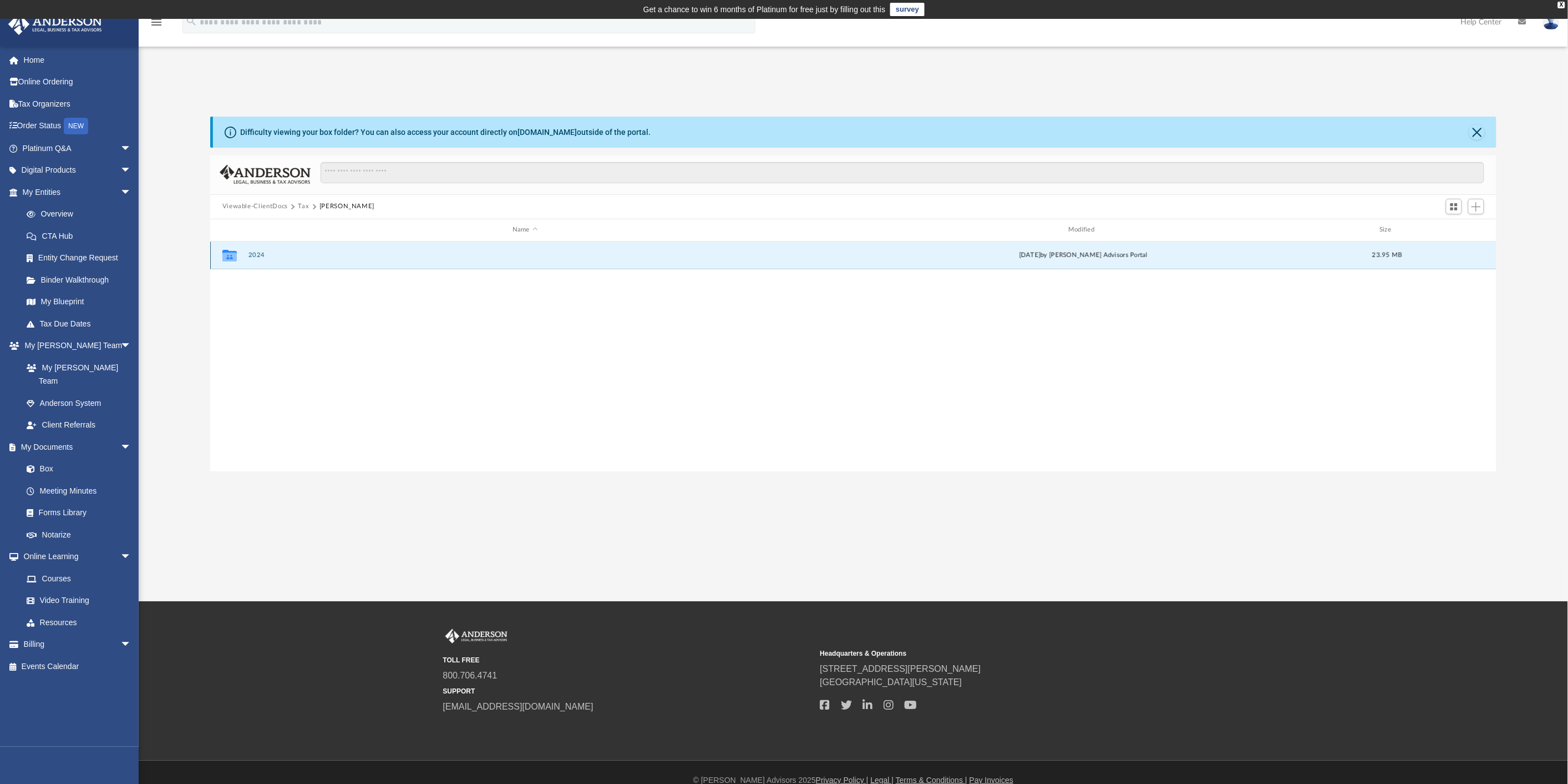
click at [262, 252] on button "2024" at bounding box center [524, 256] width 553 height 8
click at [275, 253] on button "Digital Tax Organizer" at bounding box center [524, 256] width 553 height 8
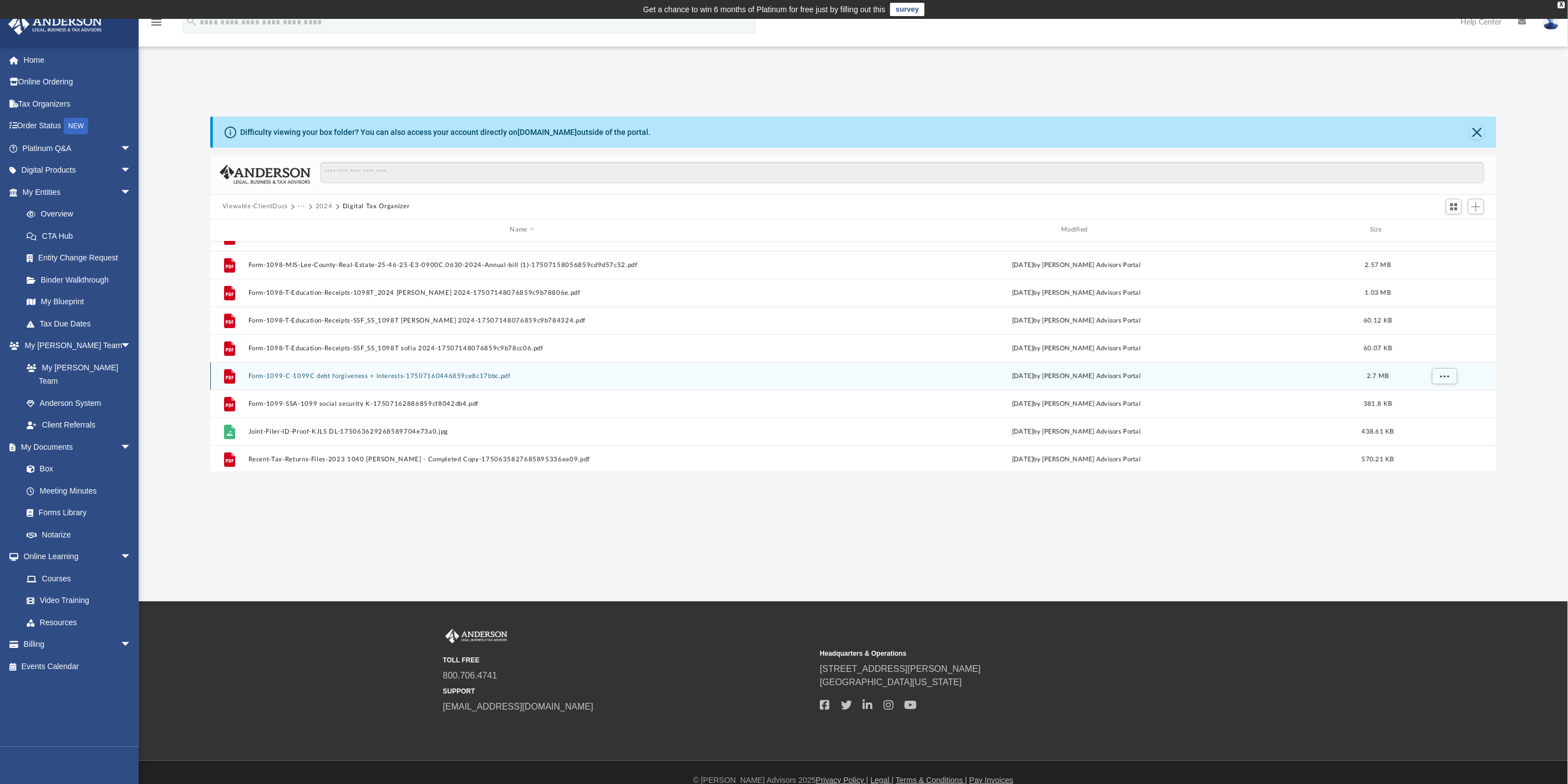
scroll to position [246, 0]
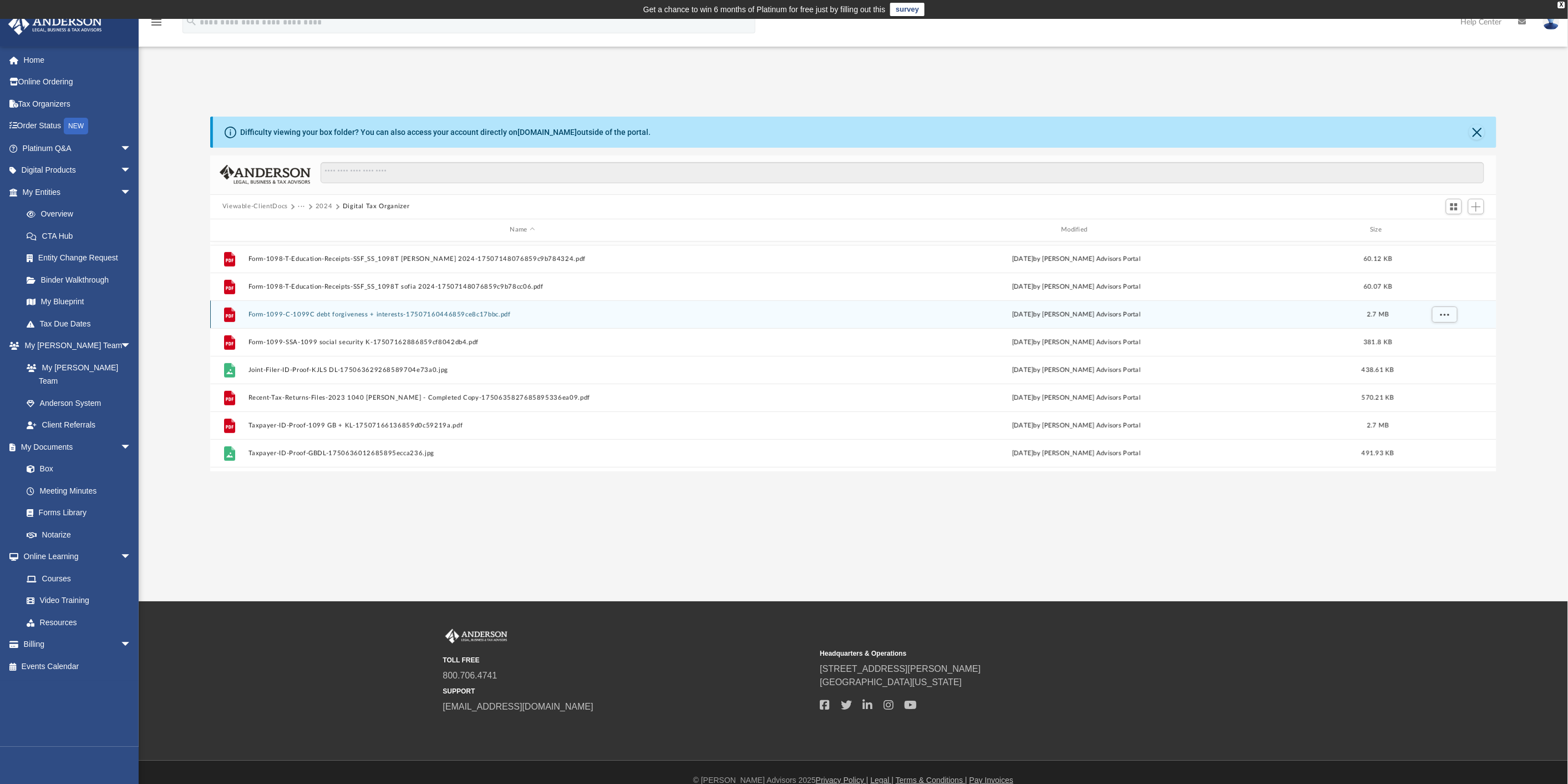
click at [355, 312] on button "Form-1099-C-1099C debt forgiveness + interests-17507160446859ce8c17bbc.pdf" at bounding box center [522, 314] width 550 height 8
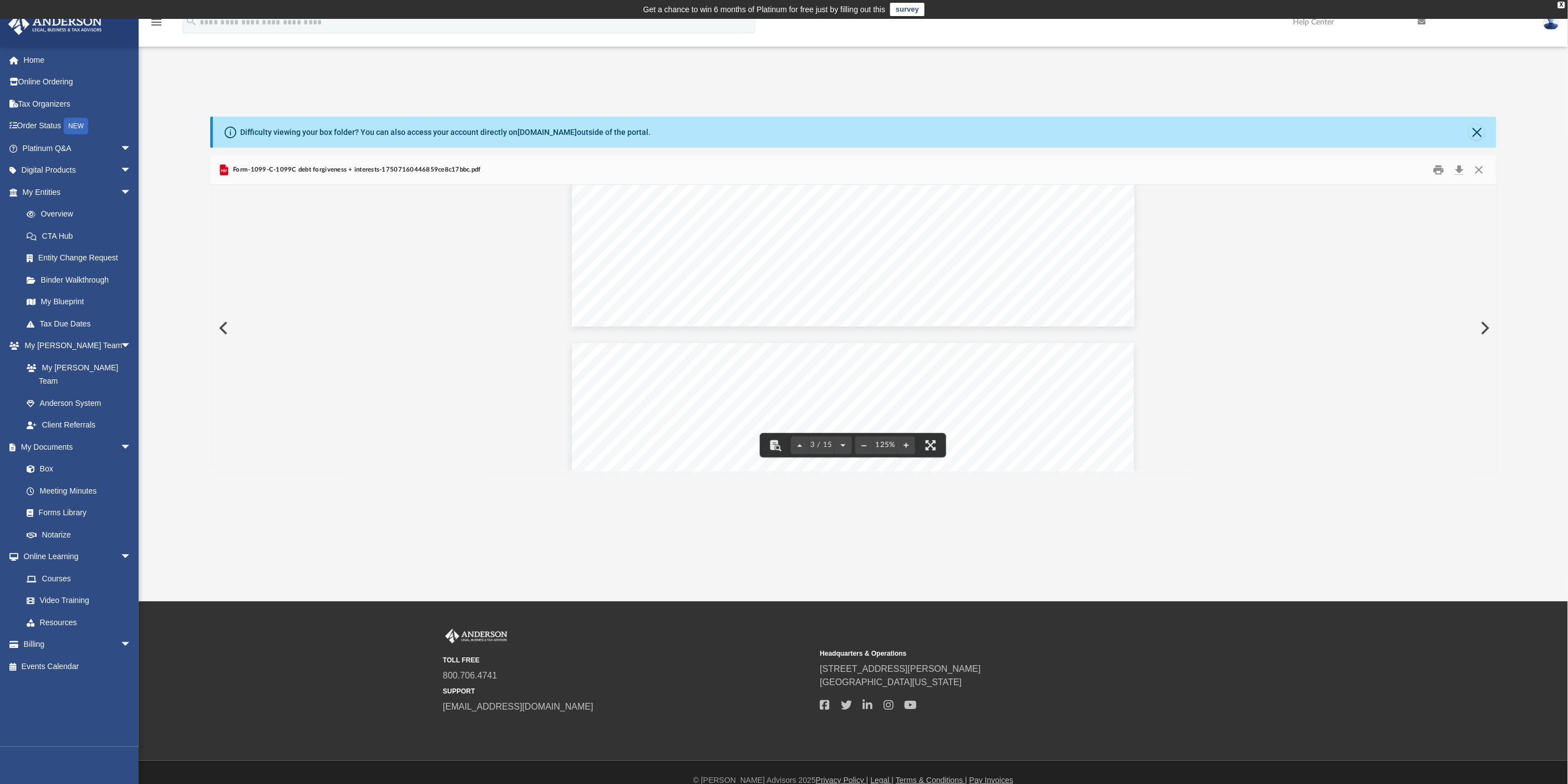
scroll to position [1603, 0]
click at [256, 168] on span "Form-1099-C-1099C debt forgiveness + interests-17507160446859ce8c17bbc.pdf" at bounding box center [355, 170] width 250 height 10
click at [336, 163] on div "Form-1099-C-1099C debt forgiveness + interests-17507160446859ce8c17bbc.pdf" at bounding box center [349, 170] width 263 height 13
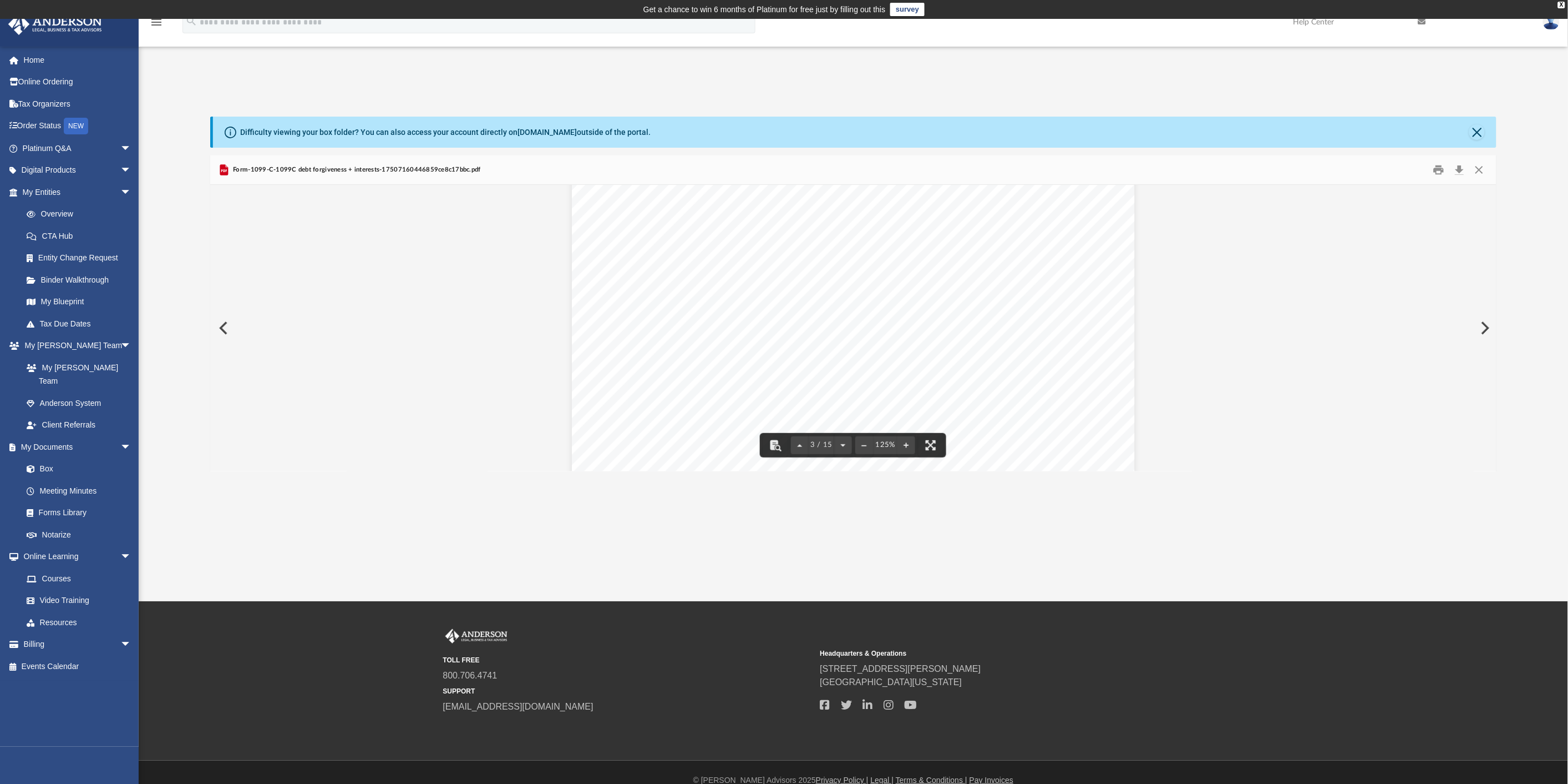
click at [314, 168] on span "Form-1099-C-1099C debt forgiveness + interests-17507160446859ce8c17bbc.pdf" at bounding box center [355, 170] width 250 height 10
click at [1476, 131] on button "Close" at bounding box center [1477, 132] width 15 height 15
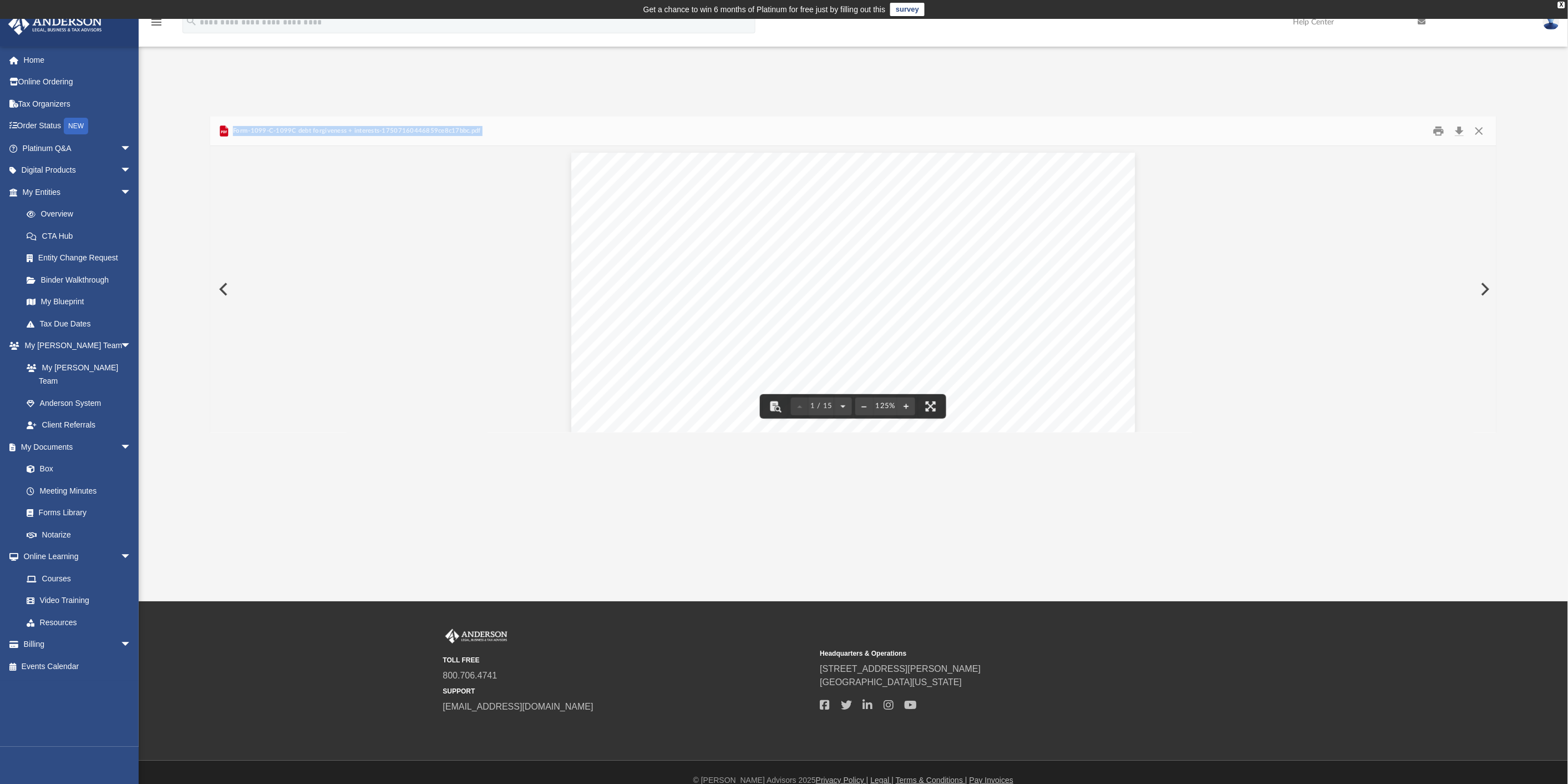
scroll to position [0, 0]
click at [396, 115] on div "Difficulty viewing your box folder? You can also access your account directly o…" at bounding box center [853, 263] width 1429 height 340
drag, startPoint x: 234, startPoint y: 126, endPoint x: 376, endPoint y: 133, distance: 142.2
click at [376, 133] on span "Form-1099-C-1099C debt forgiveness + interests-17507160446859ce8c17bbc.pdf" at bounding box center [355, 131] width 250 height 10
copy span "Form-1099-C-1099C debt forgiveness + interests"
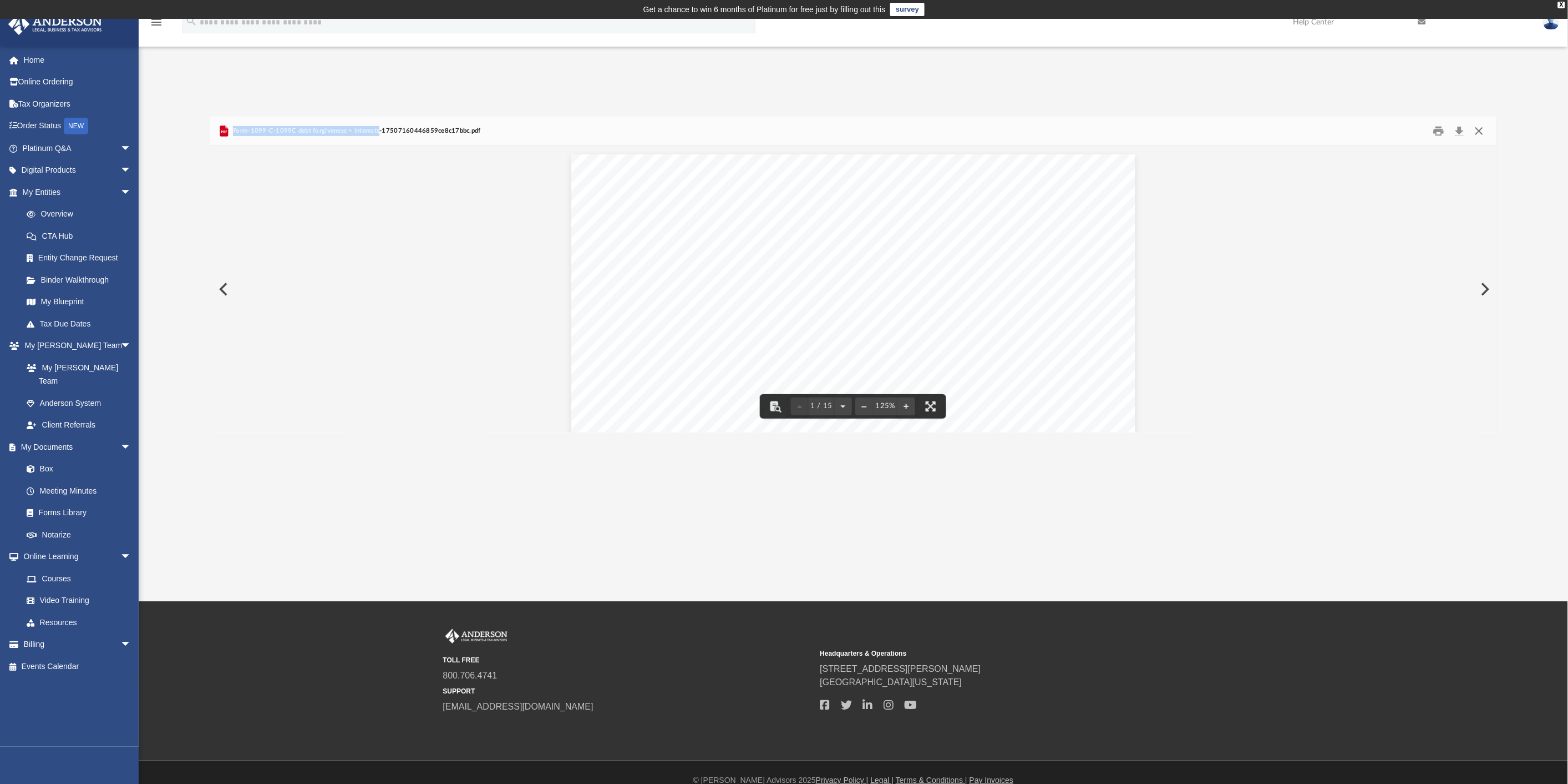
click at [1479, 131] on button "Close" at bounding box center [1479, 130] width 20 height 17
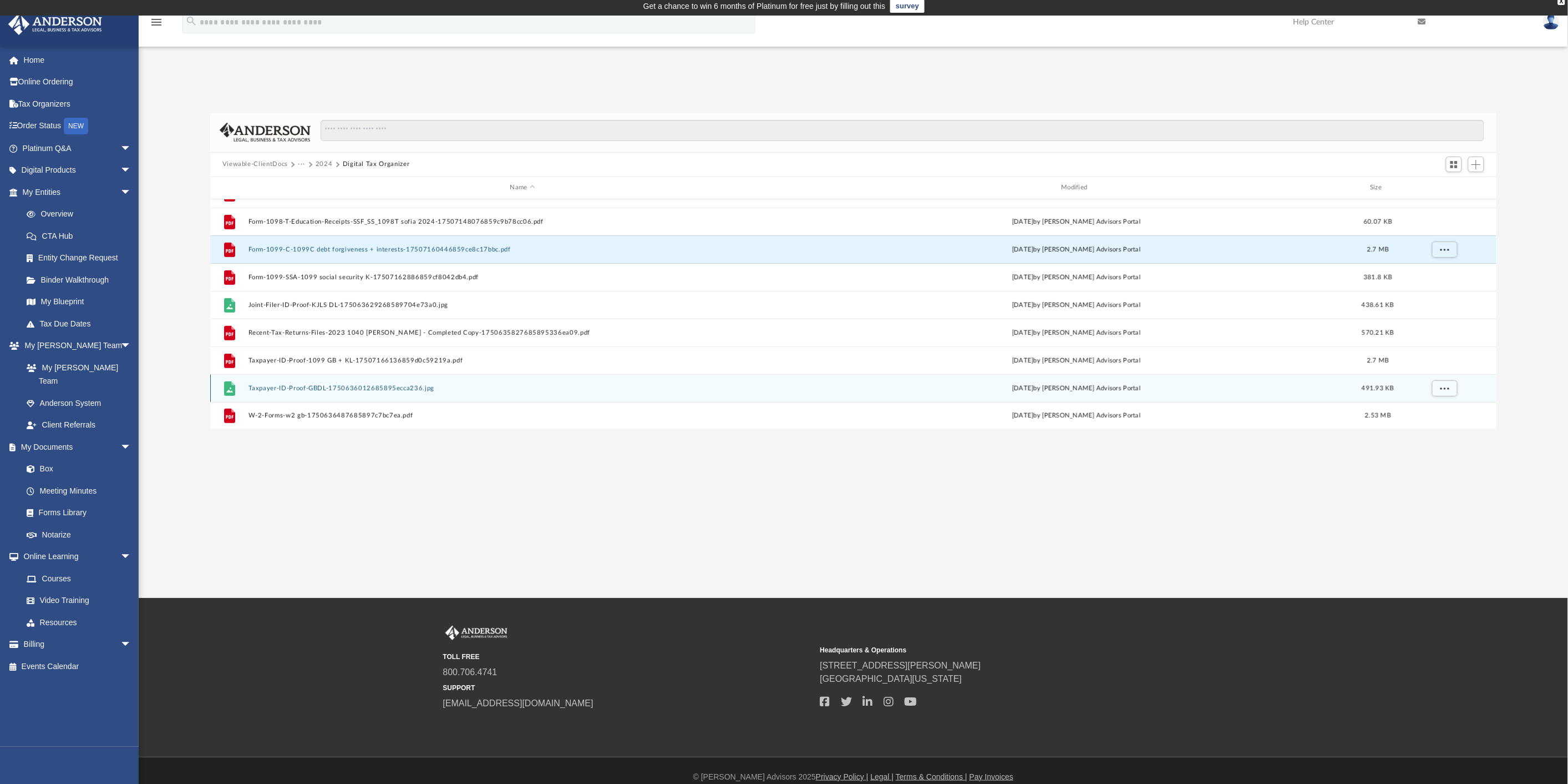
scroll to position [15, 0]
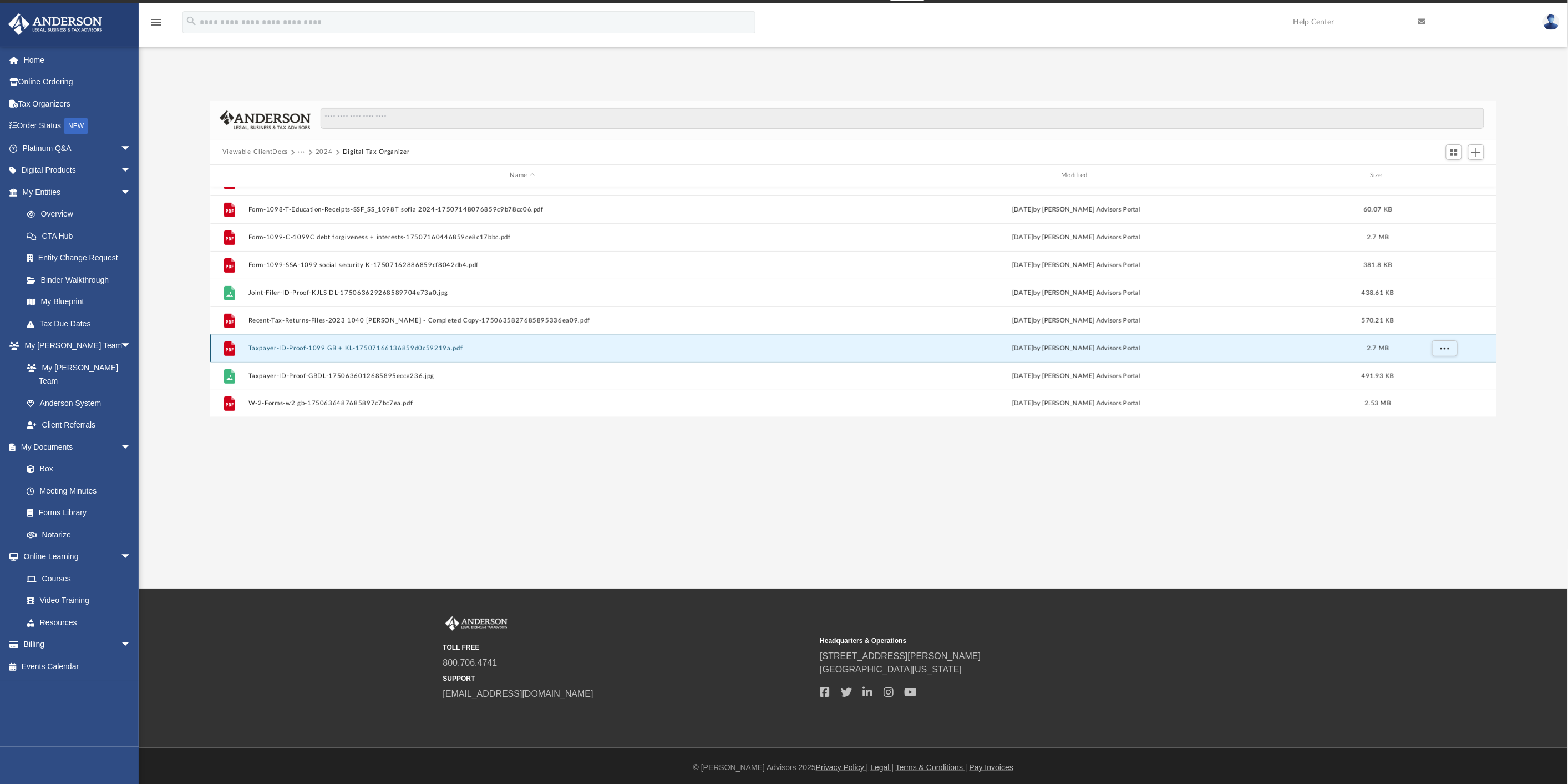
click at [334, 347] on button "Taxpayer-ID-Proof-1099 GB + KL-17507166136859d0c59219a.pdf" at bounding box center [522, 348] width 550 height 8
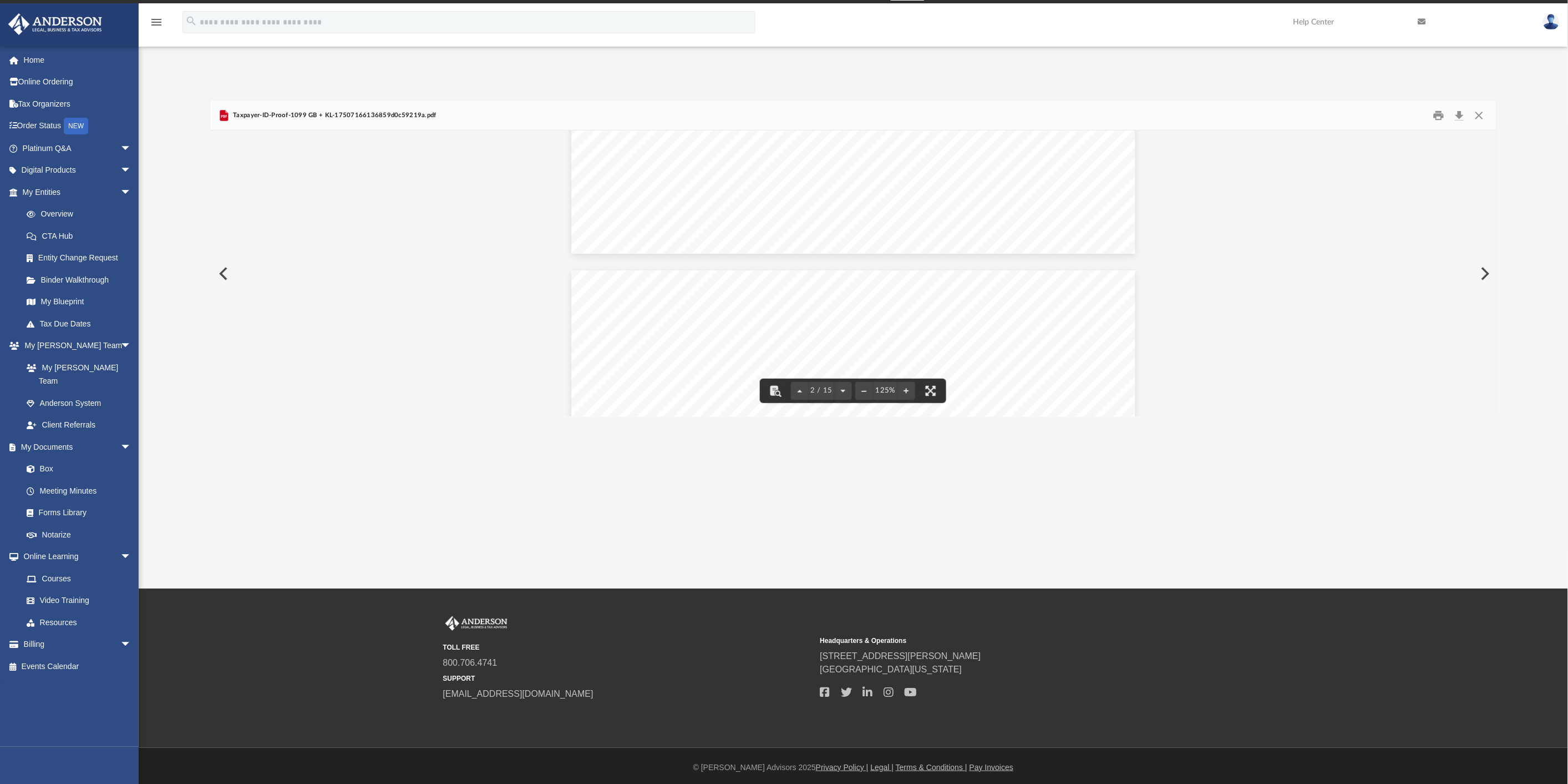
scroll to position [617, 0]
click at [1482, 112] on button "Close" at bounding box center [1479, 115] width 20 height 17
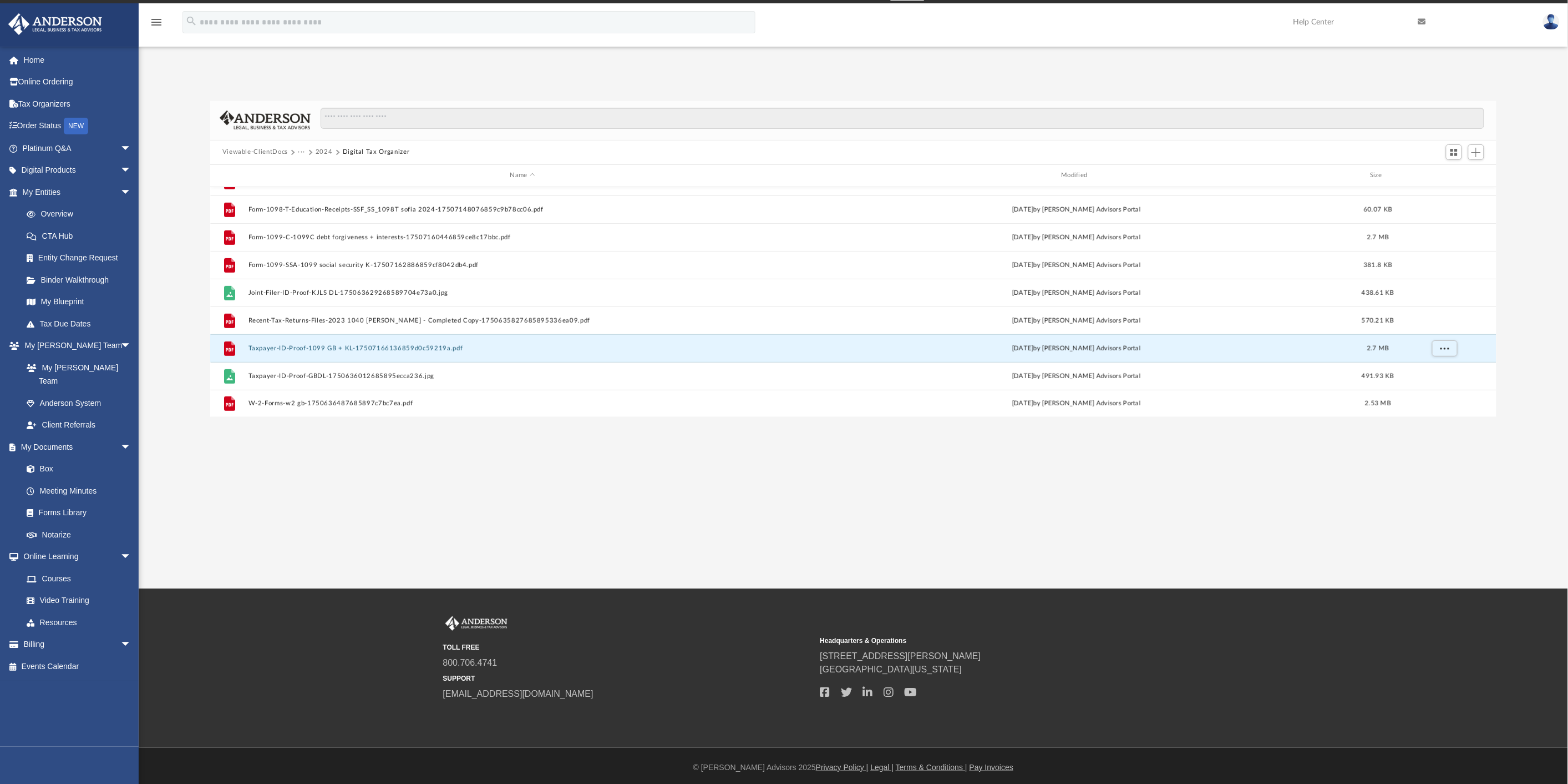
scroll to position [0, 0]
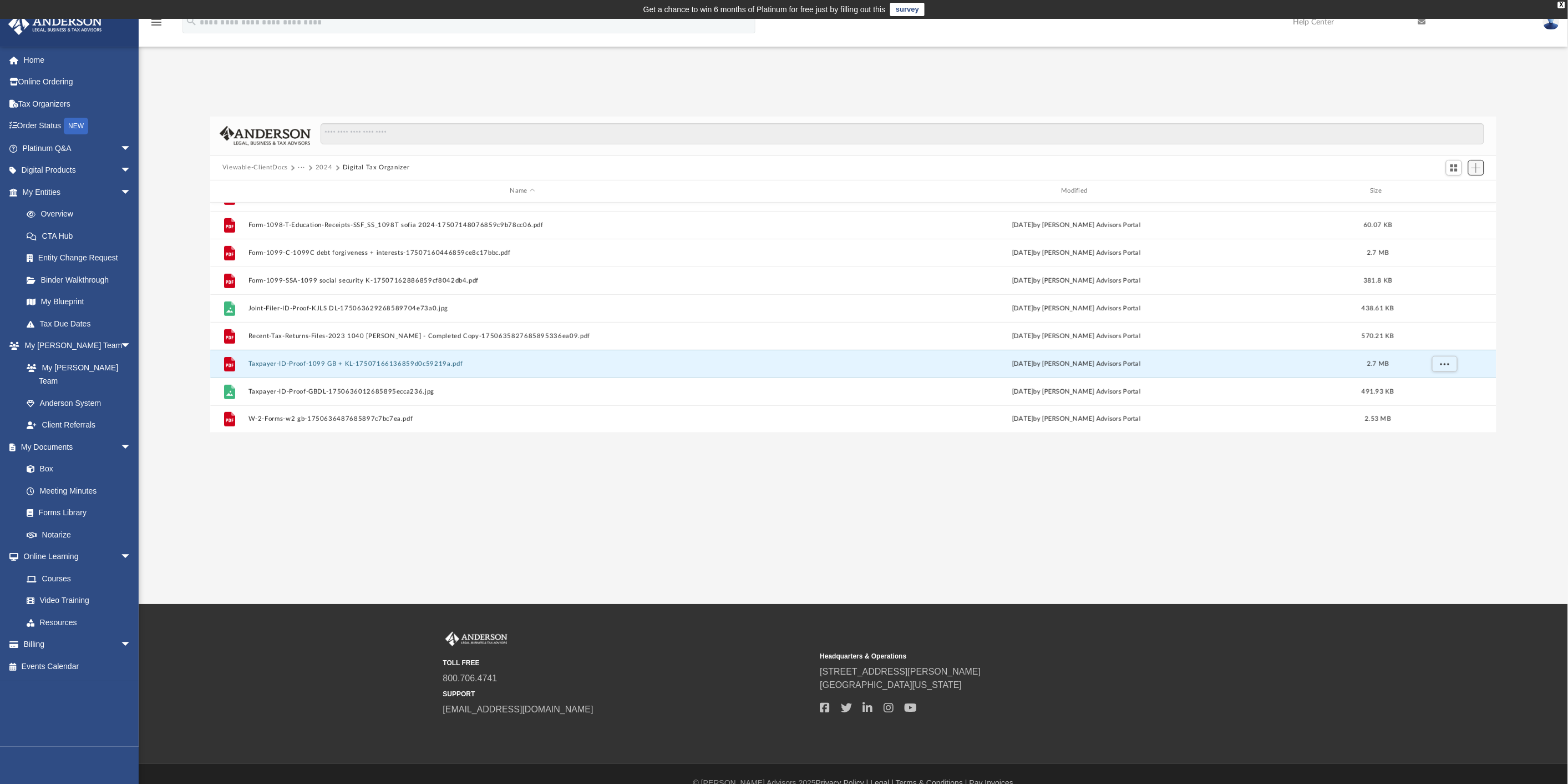
click at [1479, 169] on span "Add" at bounding box center [1477, 168] width 9 height 9
click at [1452, 191] on li "Upload" at bounding box center [1461, 190] width 36 height 11
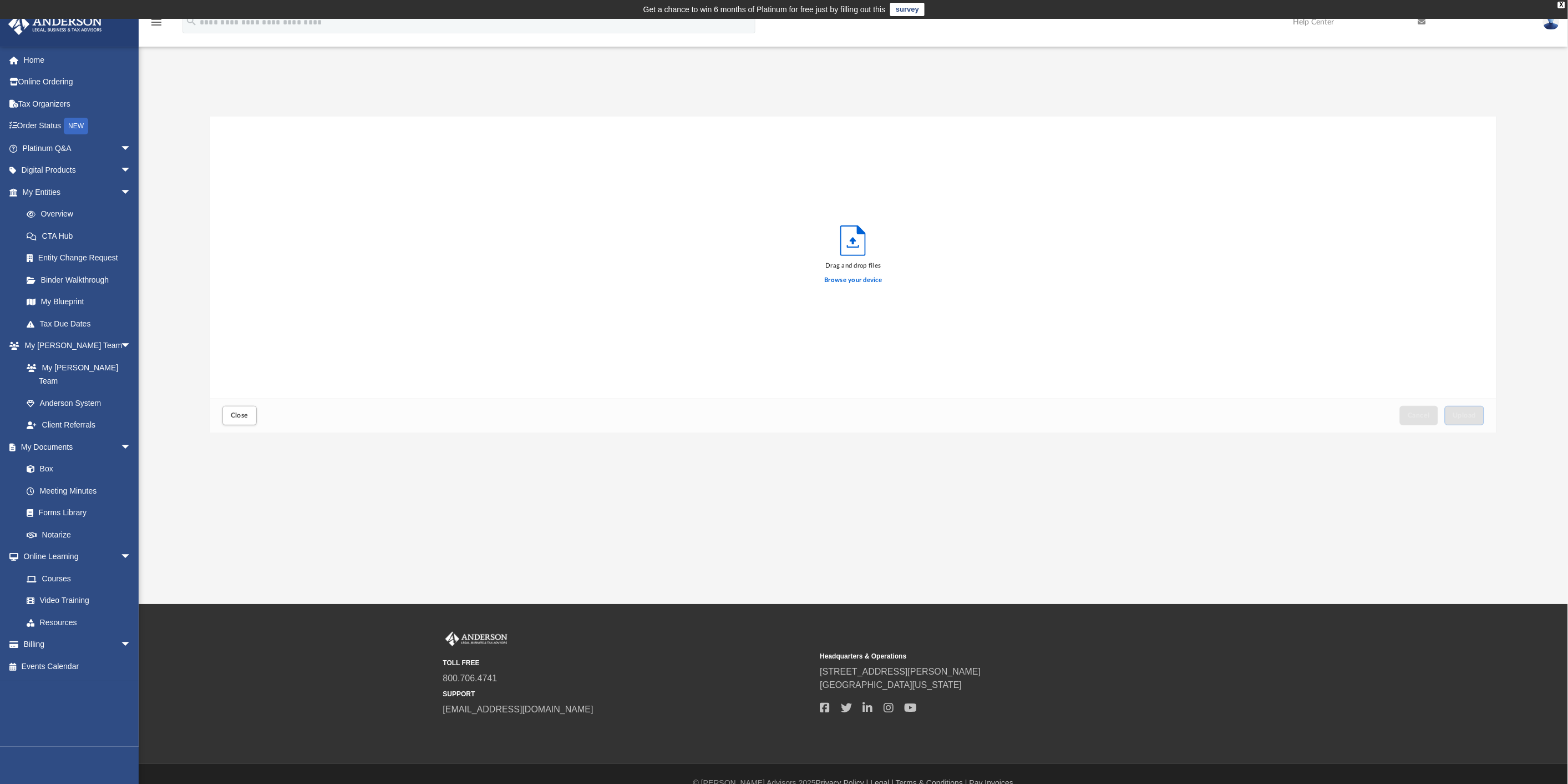
scroll to position [273, 1278]
click at [1463, 413] on span "Upload" at bounding box center [1465, 415] width 24 height 7
click at [239, 413] on span "Close" at bounding box center [239, 415] width 18 height 7
